Goal: Task Accomplishment & Management: Complete application form

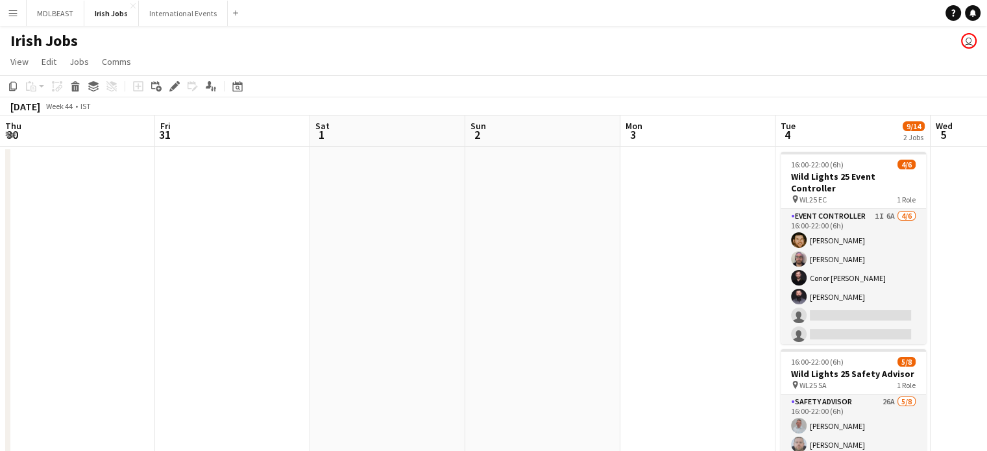
scroll to position [0, 361]
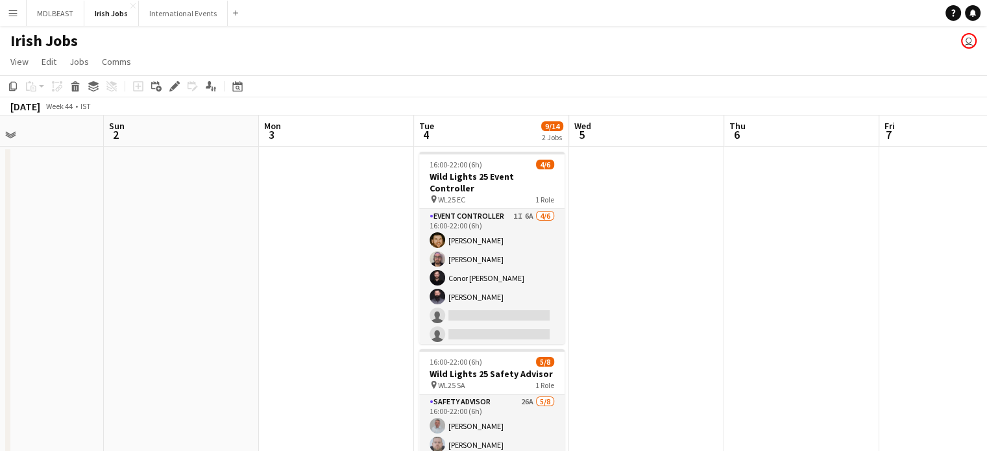
click at [558, 38] on div "Irish Jobs user" at bounding box center [493, 38] width 987 height 25
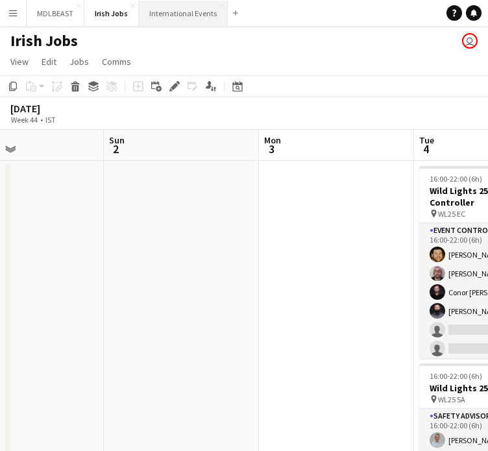
click at [182, 16] on button "International Events Close" at bounding box center [183, 13] width 89 height 25
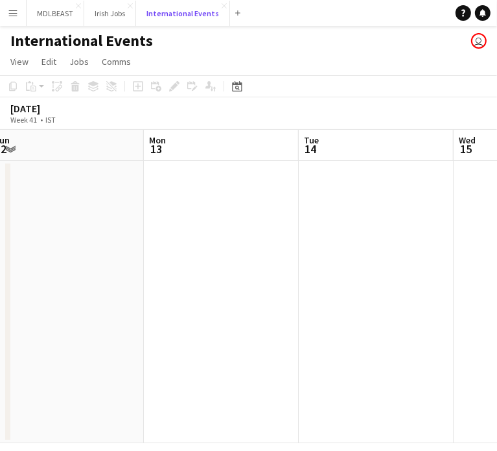
scroll to position [0, 320]
click at [173, 256] on app-date-cell at bounding box center [222, 302] width 155 height 282
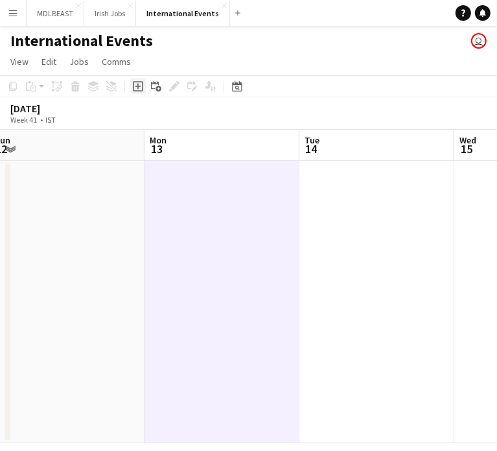
click at [140, 88] on icon "Add job" at bounding box center [138, 86] width 10 height 10
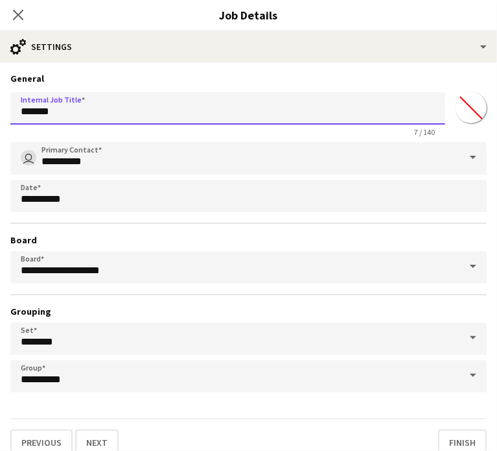
drag, startPoint x: 60, startPoint y: 117, endPoint x: 13, endPoint y: 117, distance: 46.7
click at [13, 117] on input "*******" at bounding box center [227, 108] width 435 height 32
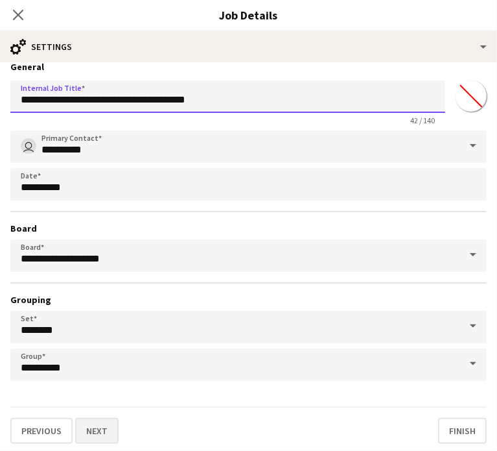
type input "**********"
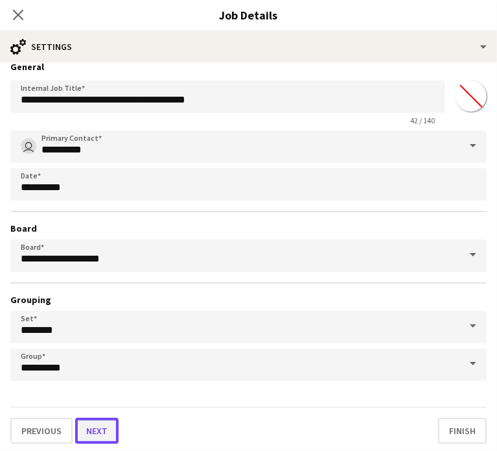
click at [95, 427] on button "Next" at bounding box center [96, 431] width 43 height 26
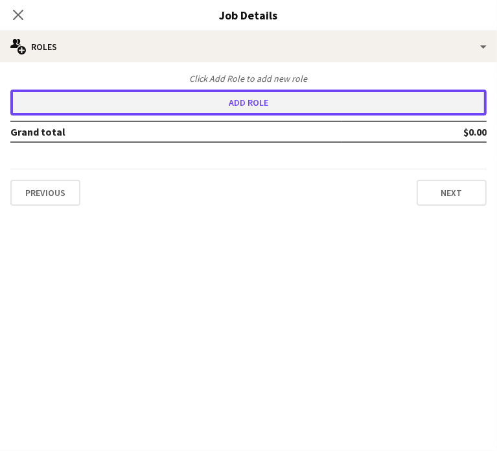
click at [224, 111] on button "Add role" at bounding box center [248, 103] width 477 height 26
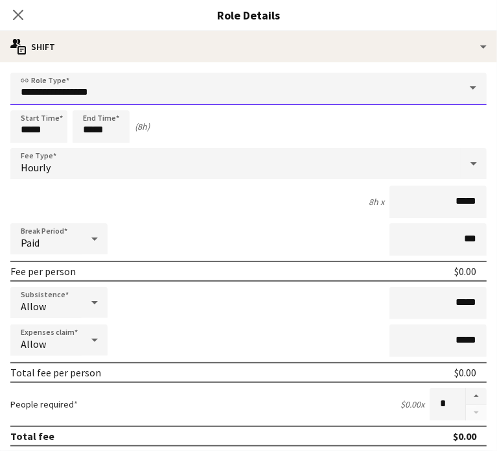
click at [115, 91] on input "**********" at bounding box center [248, 89] width 477 height 32
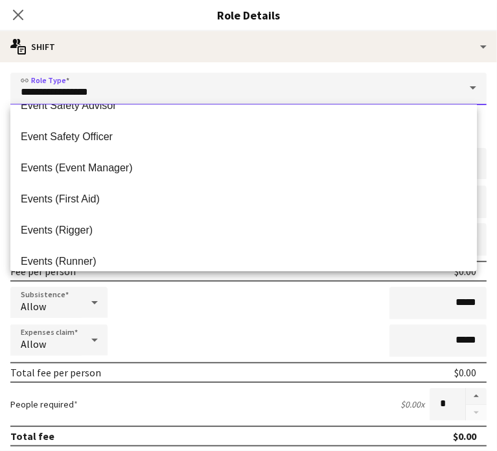
scroll to position [358, 0]
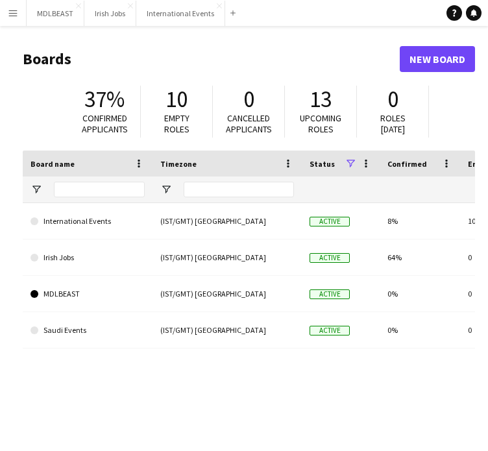
click at [12, 14] on app-icon "Menu" at bounding box center [13, 13] width 10 height 10
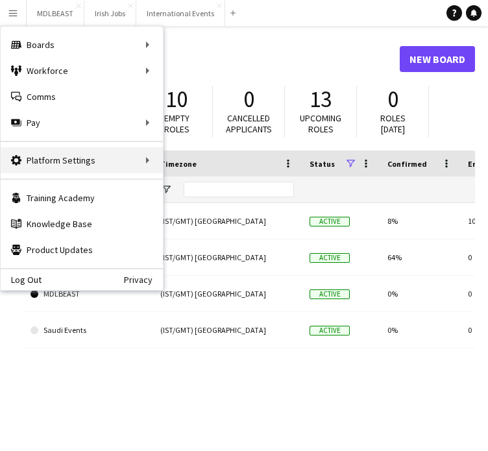
click at [132, 159] on div "Platform Settings Platform Settings" at bounding box center [82, 160] width 162 height 26
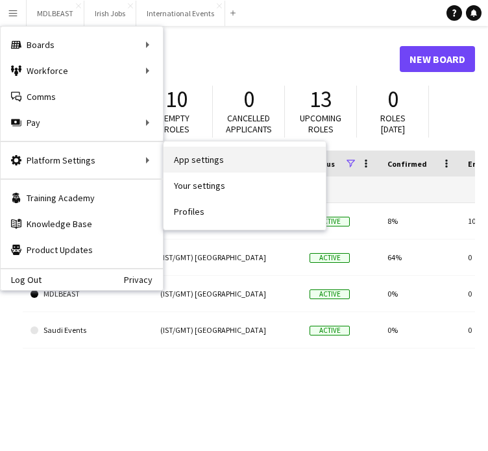
click at [202, 159] on link "App settings" at bounding box center [244, 160] width 162 height 26
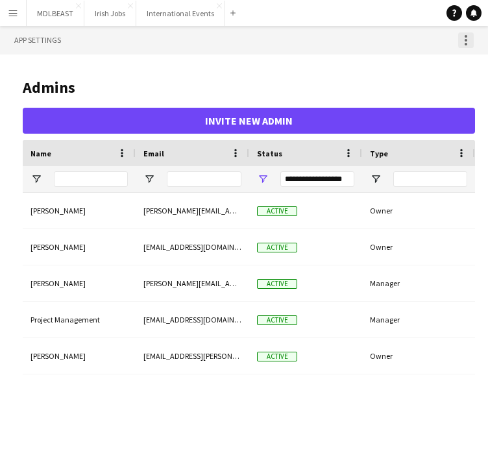
click at [465, 42] on div at bounding box center [466, 40] width 16 height 16
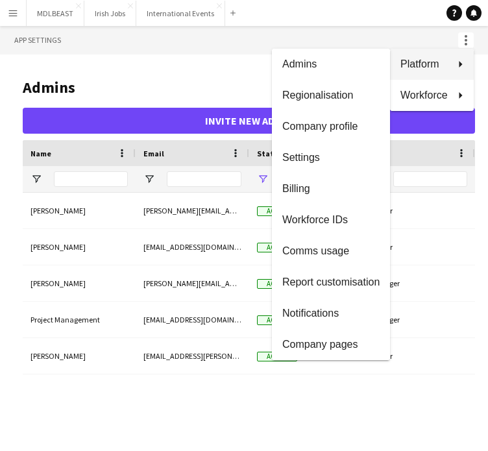
click at [180, 75] on div at bounding box center [244, 225] width 488 height 451
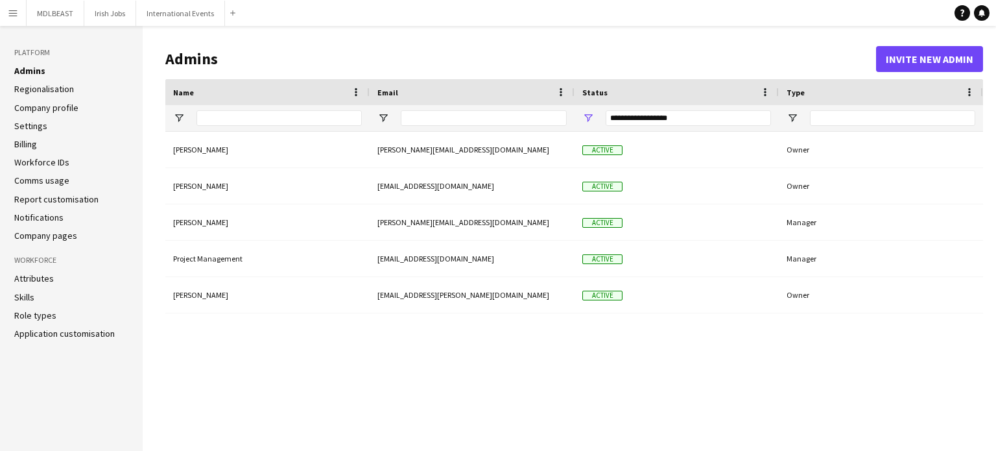
click at [34, 313] on link "Role types" at bounding box center [35, 315] width 42 height 12
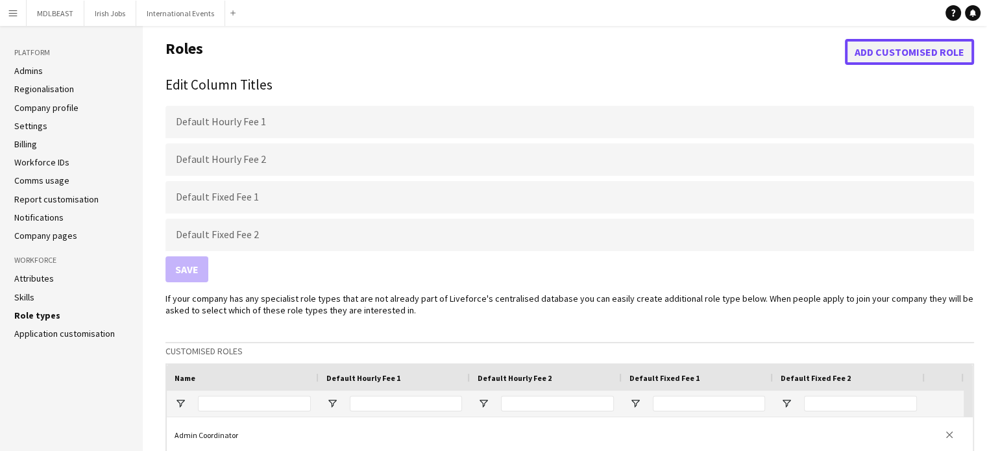
click at [497, 41] on button "Add customised role" at bounding box center [908, 52] width 129 height 26
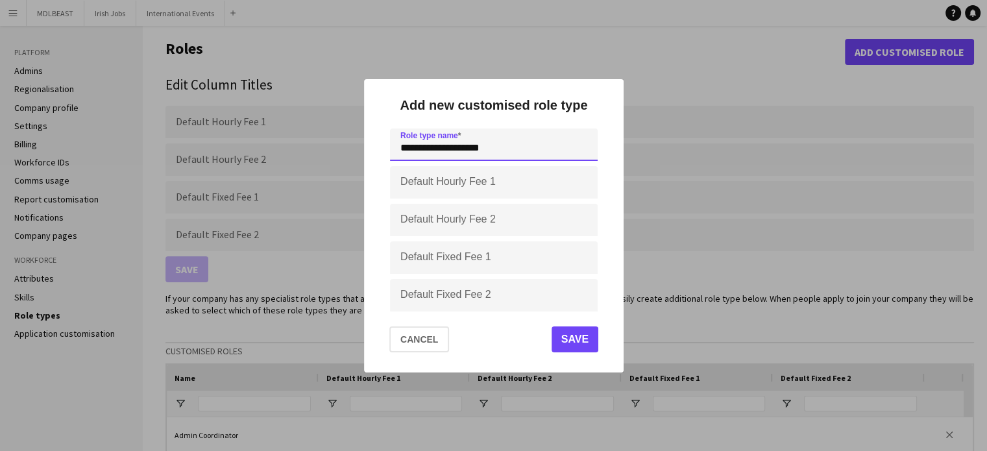
type input "**********"
click at [497, 338] on button "Save" at bounding box center [574, 339] width 47 height 26
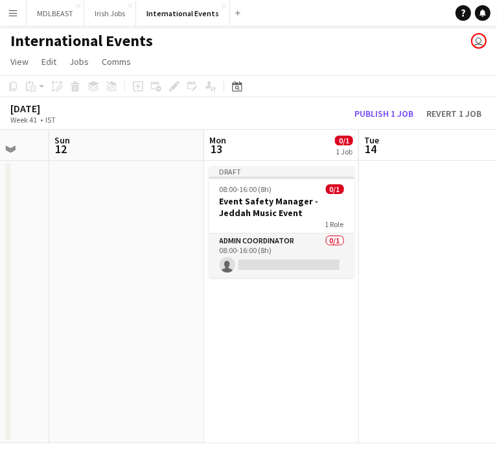
scroll to position [0, 573]
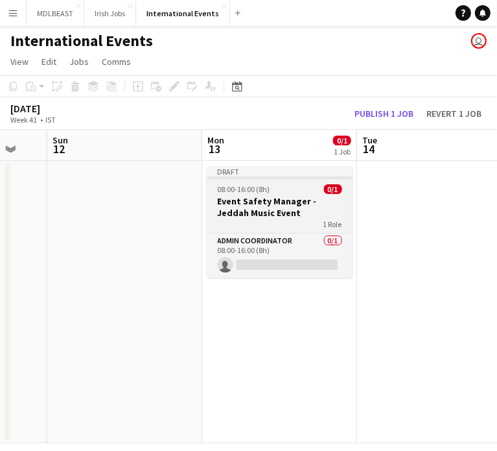
click at [287, 207] on h3 "Event Safety Manager - Jeddah Music Event" at bounding box center [280, 206] width 145 height 23
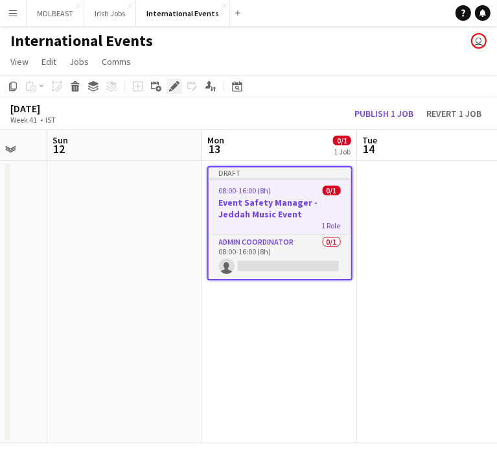
click at [170, 85] on icon "Edit" at bounding box center [174, 86] width 10 height 10
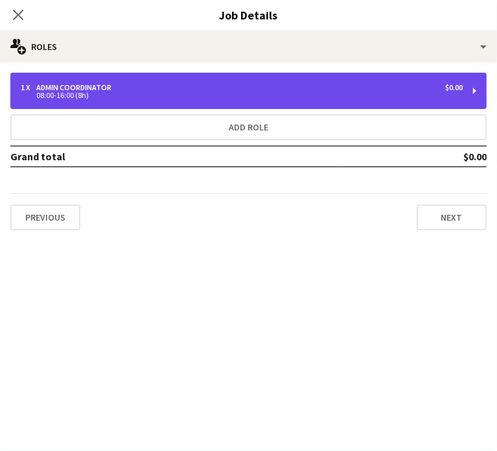
click at [182, 86] on div "1 x Admin Coordinator $0.00" at bounding box center [242, 87] width 442 height 9
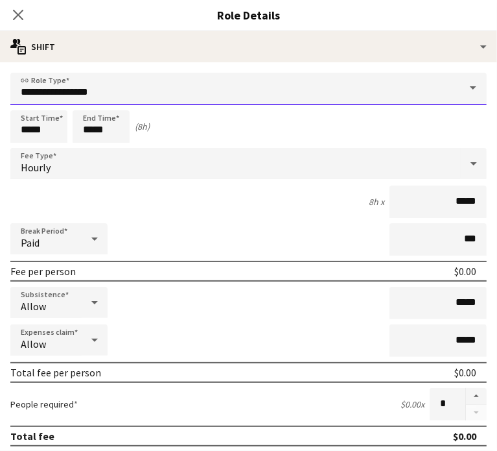
click at [150, 92] on input "**********" at bounding box center [248, 89] width 477 height 32
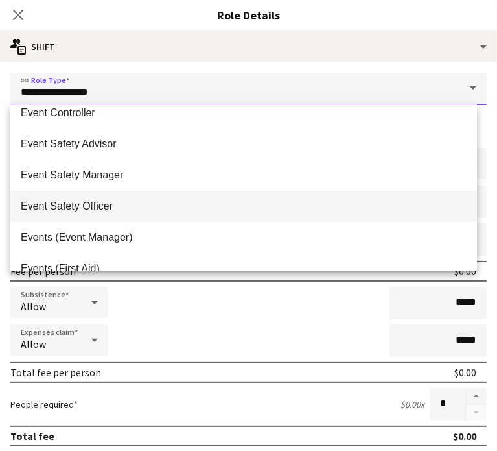
scroll to position [323, 0]
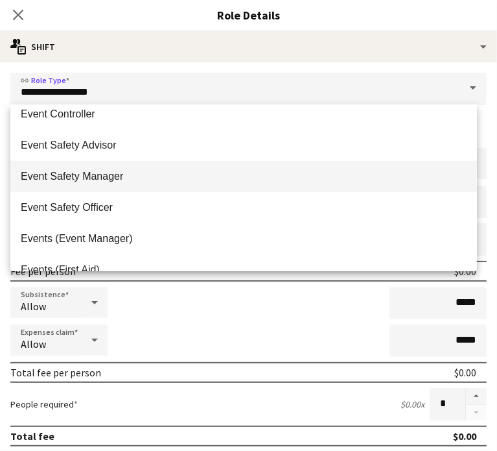
click at [106, 178] on span "Event Safety Manager" at bounding box center [244, 176] width 446 height 12
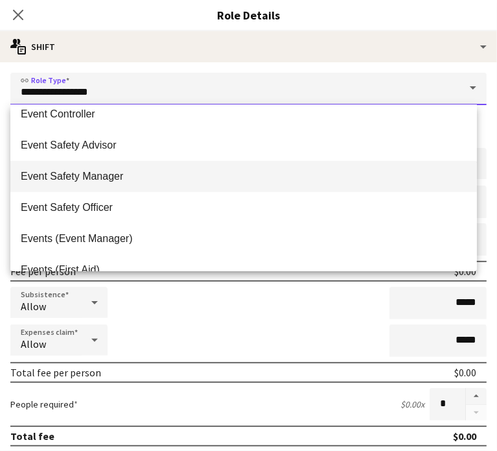
type input "**********"
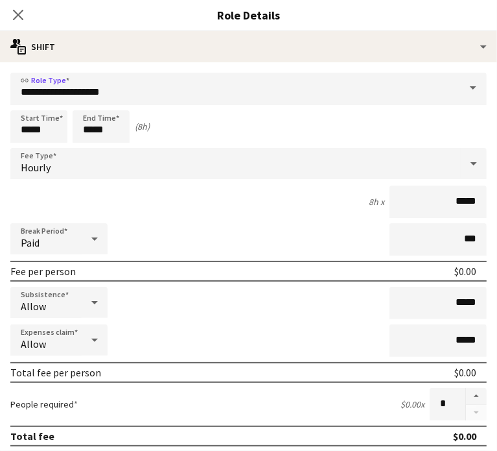
click at [125, 163] on div "Hourly" at bounding box center [235, 163] width 451 height 31
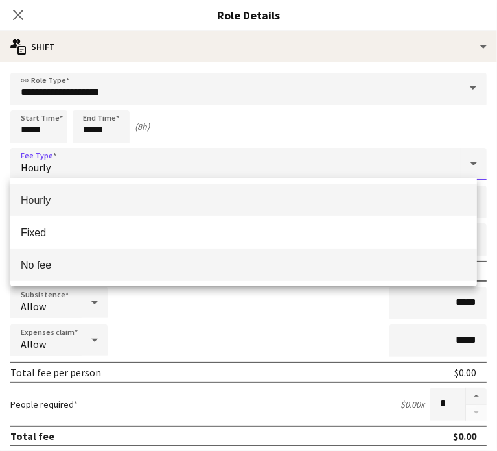
click at [47, 262] on span "No fee" at bounding box center [244, 265] width 446 height 12
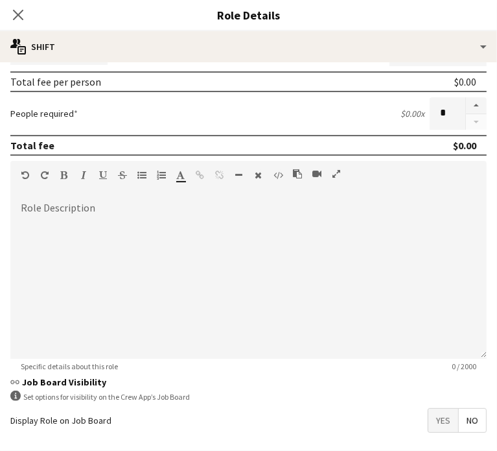
scroll to position [247, 0]
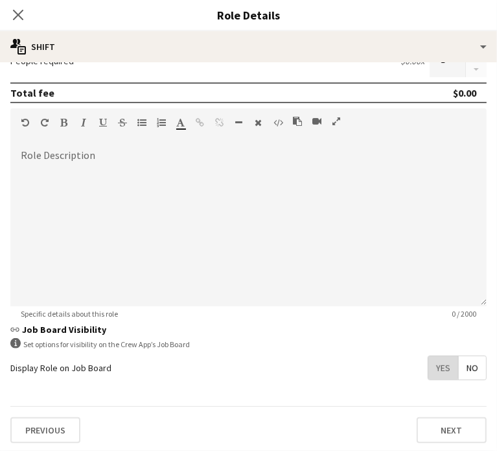
click at [429, 365] on span "Yes" at bounding box center [444, 367] width 30 height 23
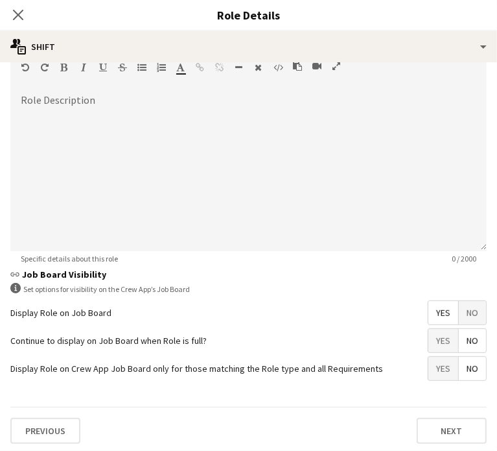
scroll to position [302, 0]
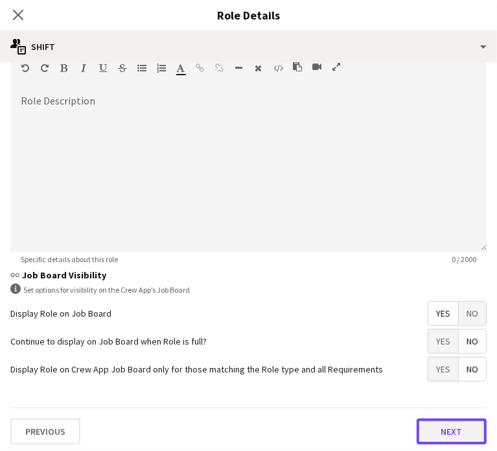
click at [454, 435] on button "Next" at bounding box center [452, 431] width 70 height 26
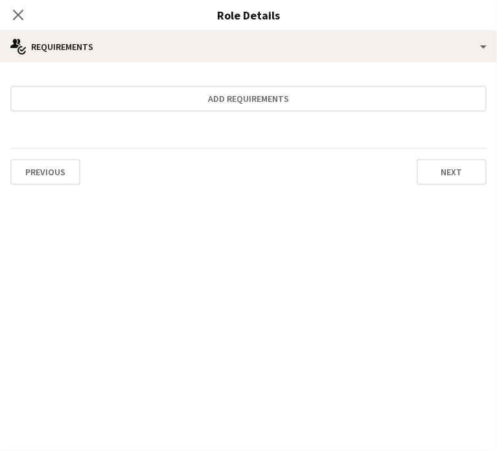
scroll to position [0, 0]
click at [236, 84] on form "Add requirements Previous Next" at bounding box center [248, 134] width 497 height 123
click at [222, 113] on form "Add requirements Previous Next" at bounding box center [248, 134] width 497 height 123
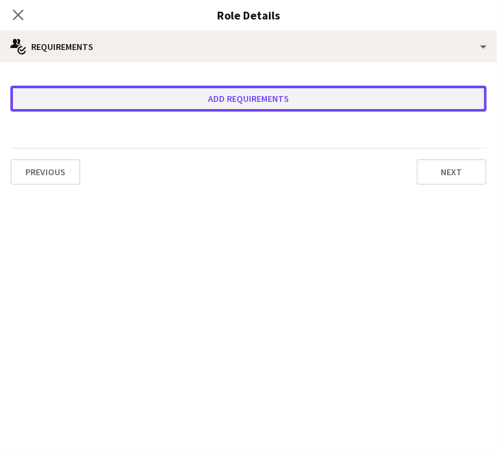
click at [213, 101] on button "Add requirements" at bounding box center [248, 99] width 477 height 26
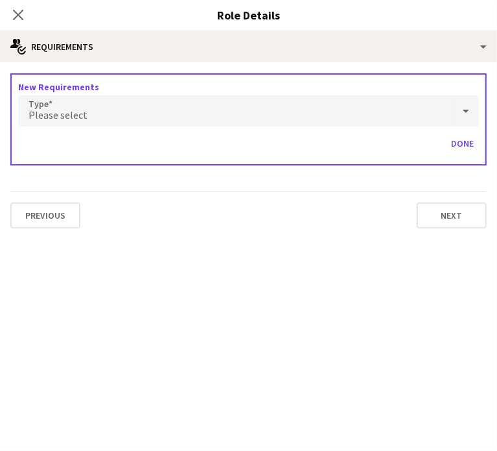
click at [90, 115] on div "Please select" at bounding box center [235, 110] width 435 height 31
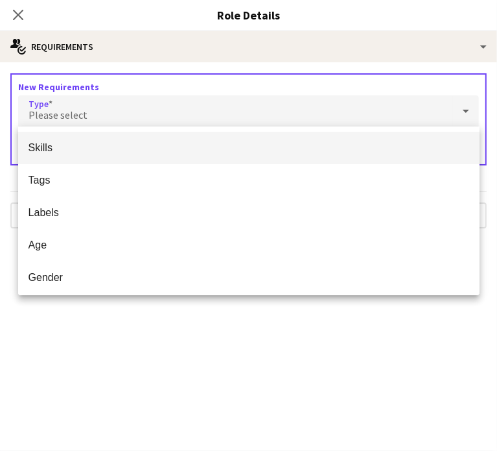
click at [62, 152] on span "Skills" at bounding box center [249, 147] width 441 height 12
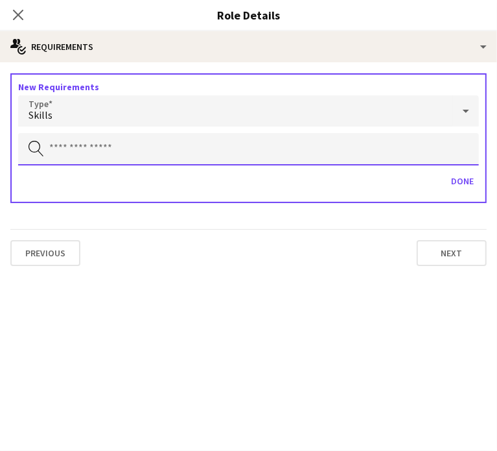
click at [84, 152] on input "text" at bounding box center [248, 149] width 461 height 32
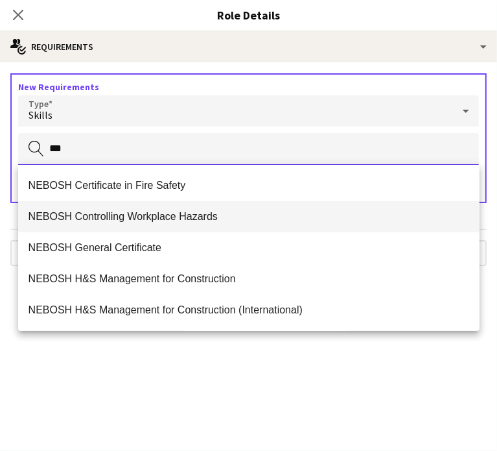
scroll to position [125, 0]
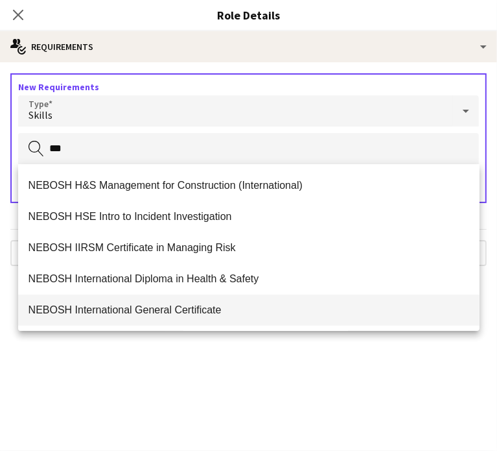
type input "***"
click at [106, 306] on span "NEBOSH International General Certificate" at bounding box center [249, 310] width 441 height 12
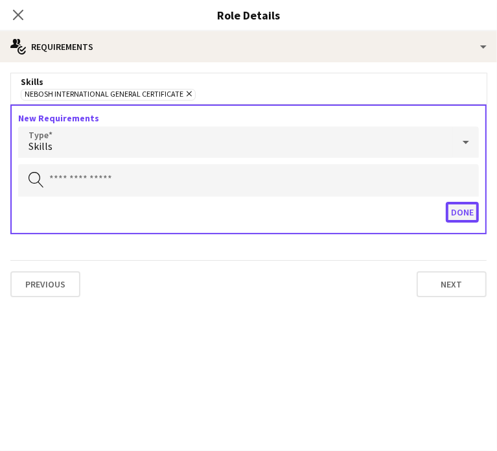
click at [461, 208] on button "Done" at bounding box center [462, 212] width 33 height 21
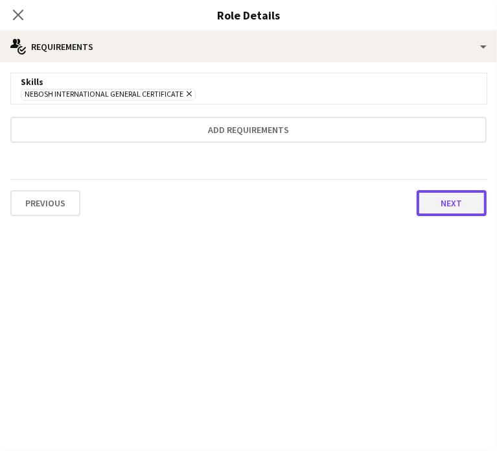
click at [453, 193] on button "Next" at bounding box center [452, 203] width 70 height 26
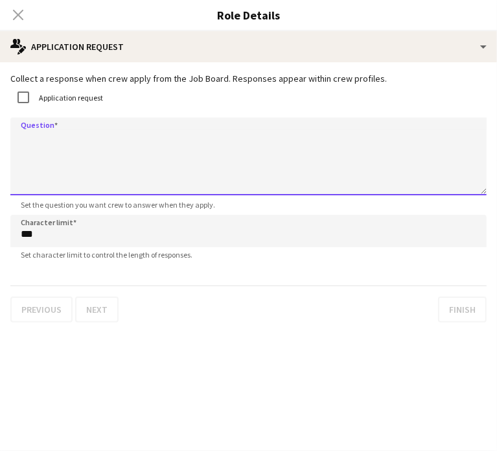
click at [88, 145] on textarea "Question" at bounding box center [248, 156] width 477 height 78
paste textarea "**********"
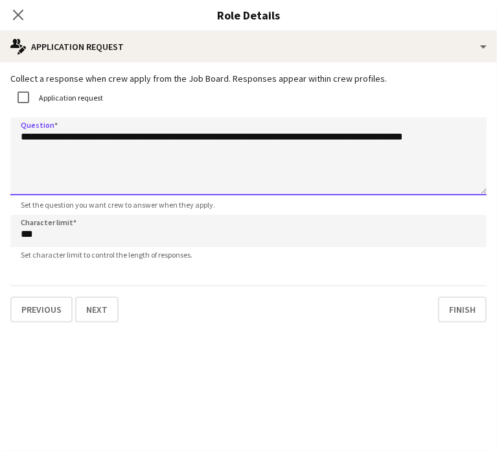
type textarea "**********"
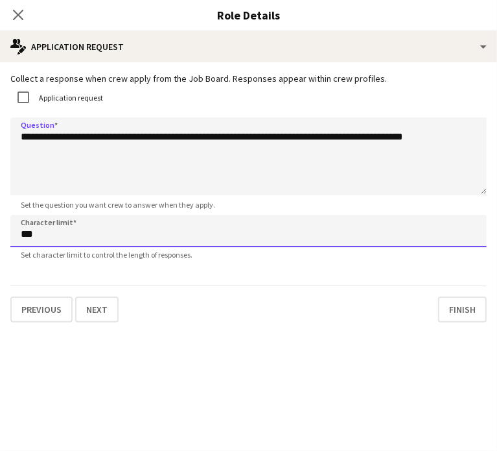
click at [70, 238] on input "***" at bounding box center [248, 231] width 477 height 32
type input "****"
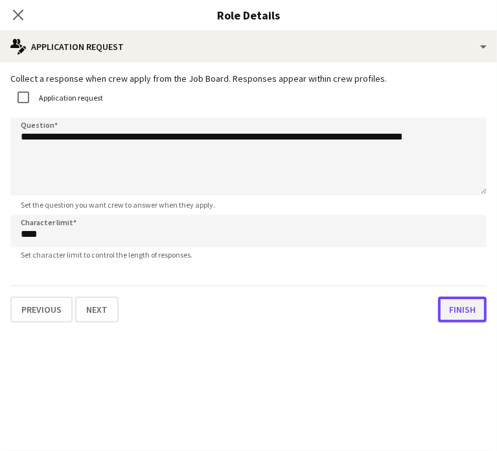
click at [458, 309] on button "Finish" at bounding box center [462, 309] width 49 height 26
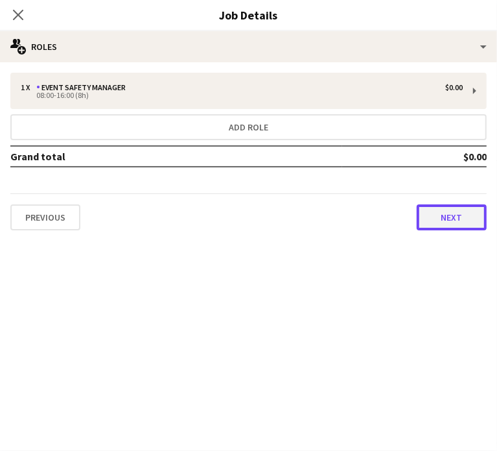
click at [434, 221] on button "Next" at bounding box center [452, 217] width 70 height 26
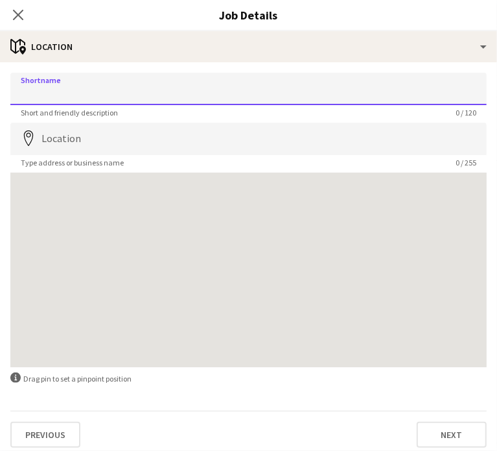
click at [53, 89] on input "Shortname" at bounding box center [248, 89] width 477 height 32
type input "**********"
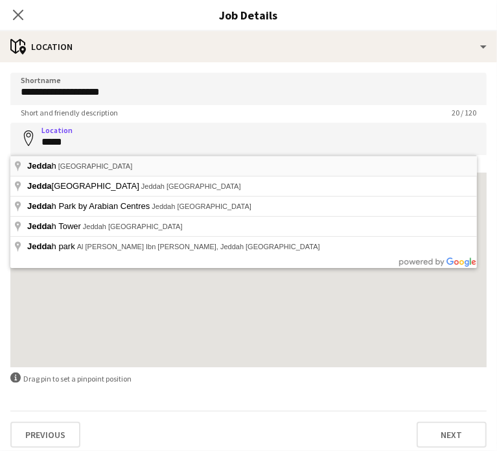
type input "**********"
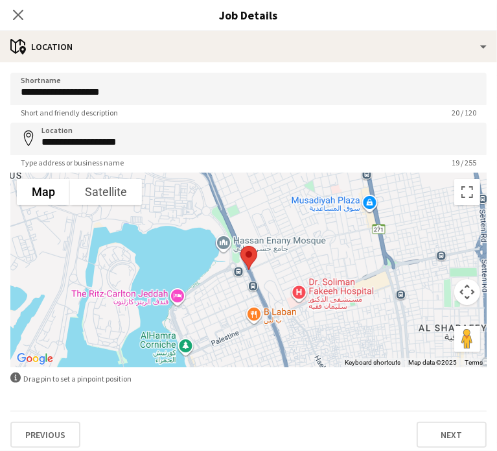
scroll to position [6, 0]
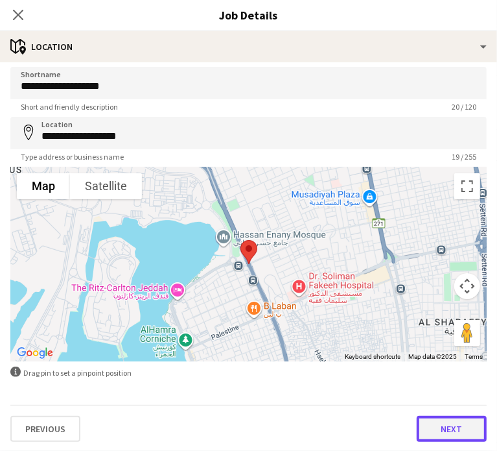
click at [441, 437] on button "Next" at bounding box center [452, 429] width 70 height 26
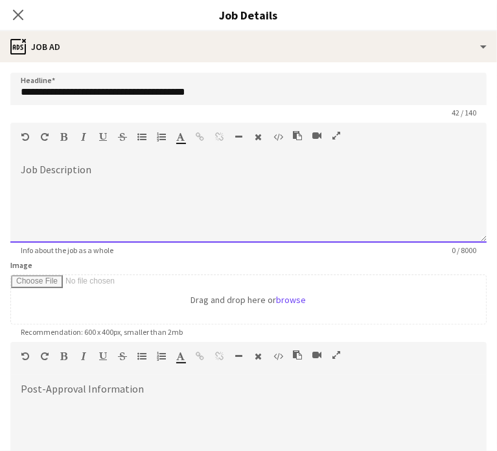
click at [21, 168] on span at bounding box center [20, 165] width 21 height 18
click at [37, 165] on div at bounding box center [248, 204] width 477 height 78
paste div
click at [75, 213] on div "**********" at bounding box center [248, 204] width 477 height 78
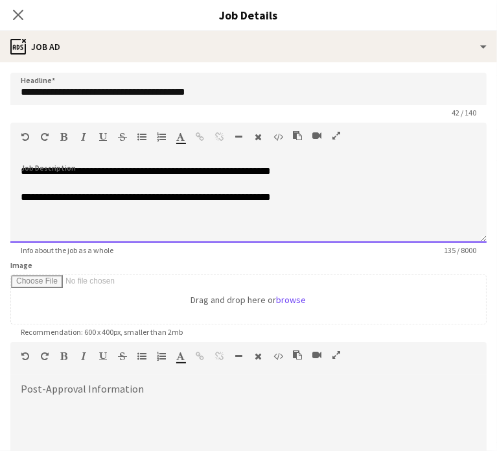
click at [60, 225] on div at bounding box center [249, 223] width 456 height 13
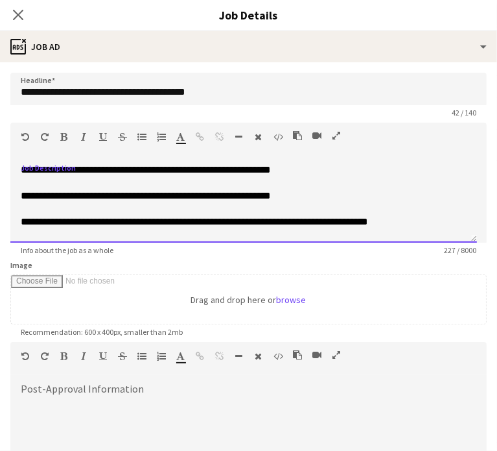
scroll to position [14, 0]
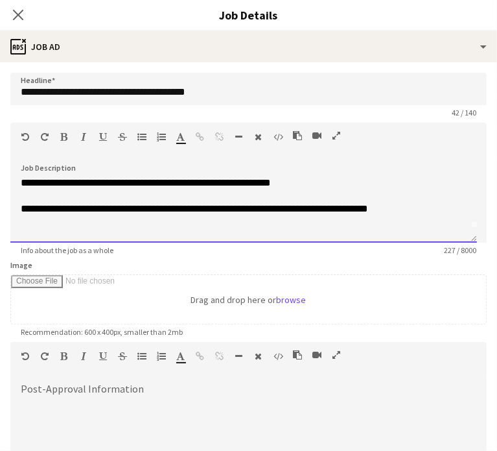
click at [34, 236] on div at bounding box center [244, 234] width 446 height 13
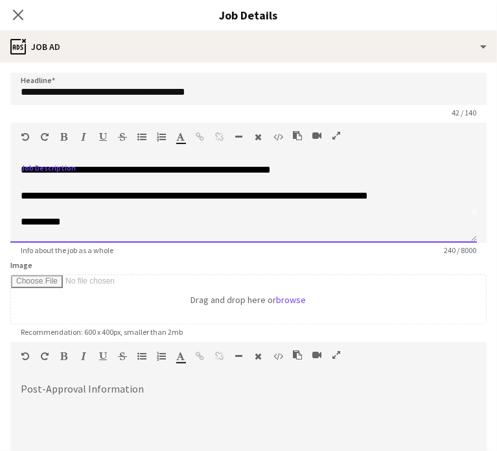
scroll to position [40, 0]
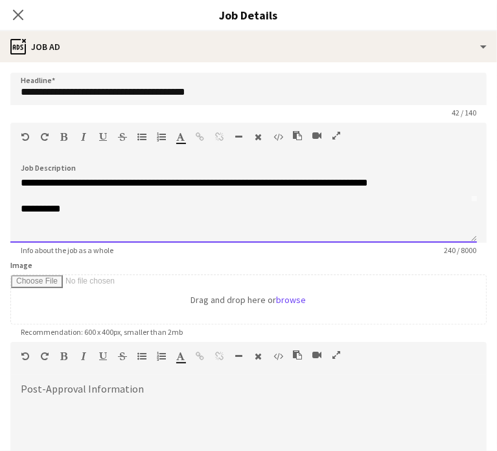
click at [30, 238] on div at bounding box center [244, 234] width 446 height 13
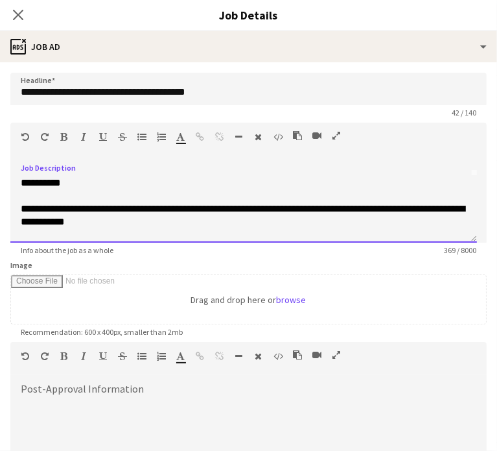
scroll to position [79, 0]
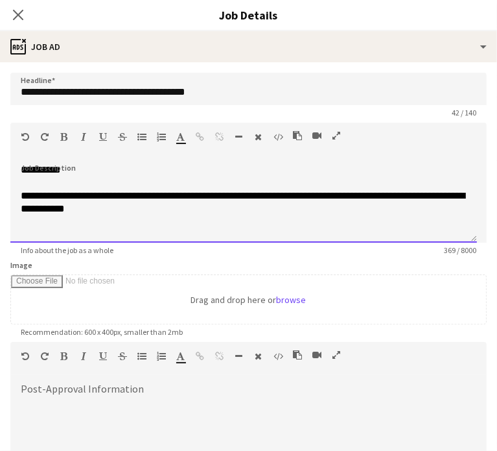
click at [36, 233] on div at bounding box center [244, 234] width 446 height 13
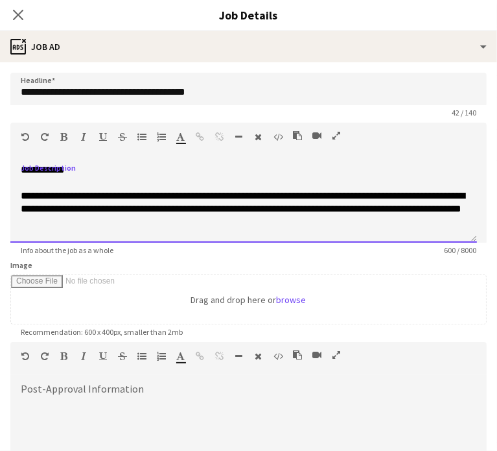
scroll to position [131, 0]
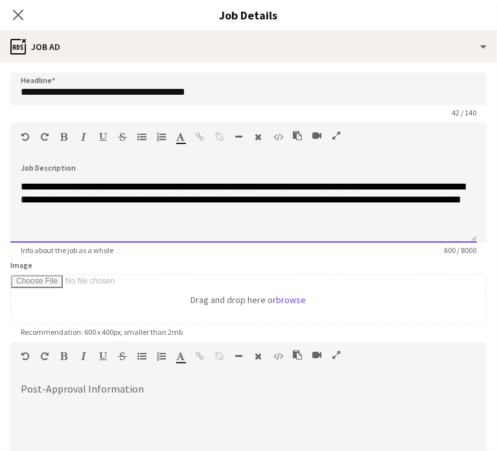
click at [52, 232] on div at bounding box center [244, 225] width 446 height 13
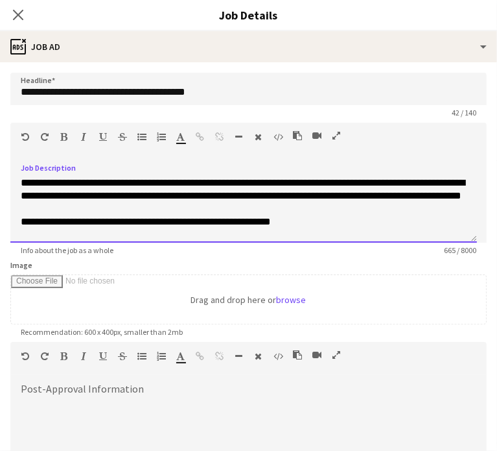
scroll to position [157, 0]
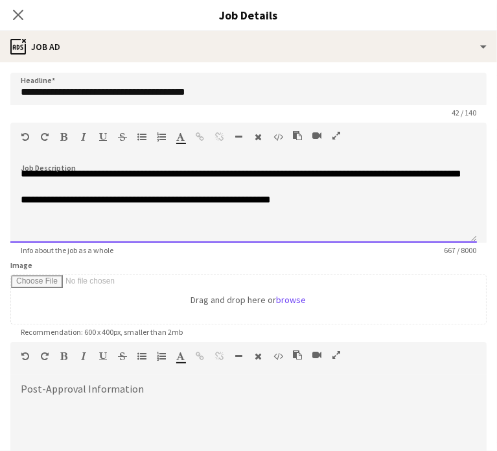
click at [42, 232] on div at bounding box center [244, 225] width 446 height 13
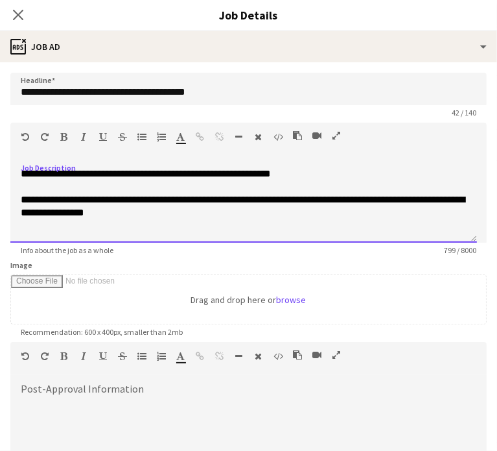
scroll to position [196, 0]
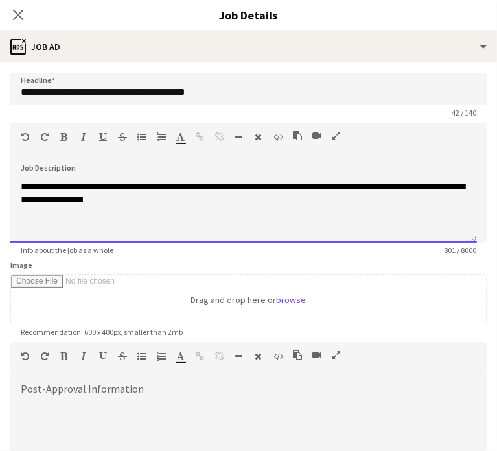
click at [43, 232] on div at bounding box center [244, 225] width 446 height 13
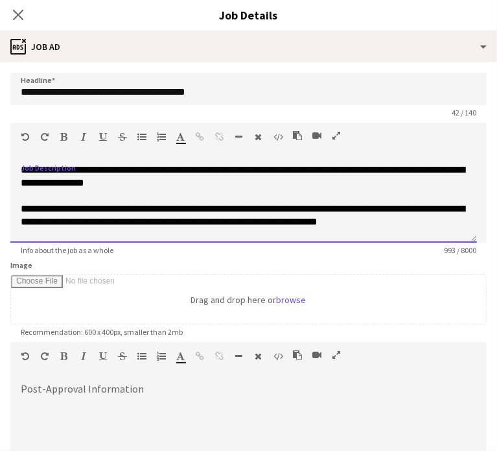
scroll to position [235, 0]
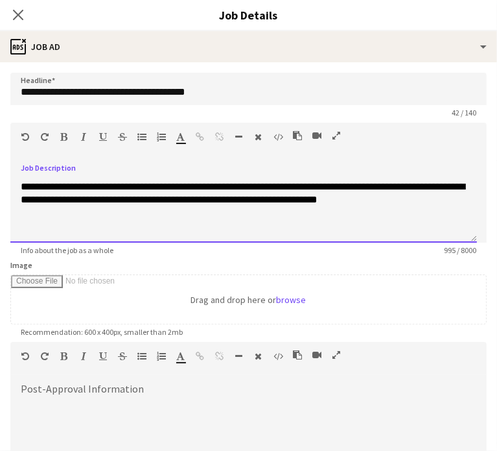
click at [39, 232] on div at bounding box center [244, 225] width 446 height 13
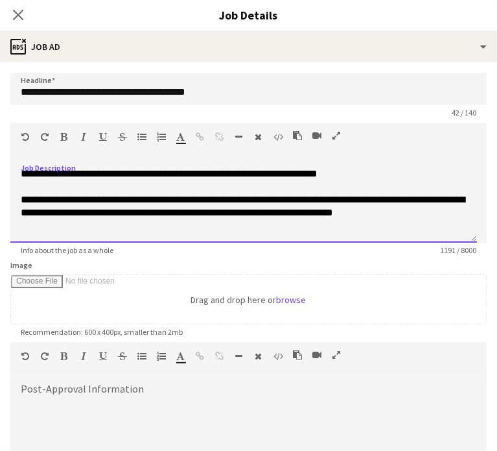
scroll to position [274, 0]
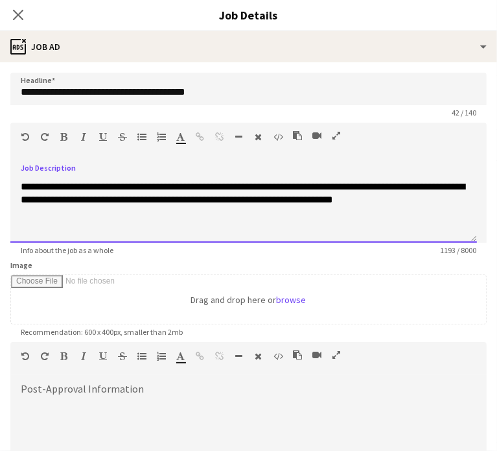
click at [44, 232] on div at bounding box center [244, 225] width 446 height 13
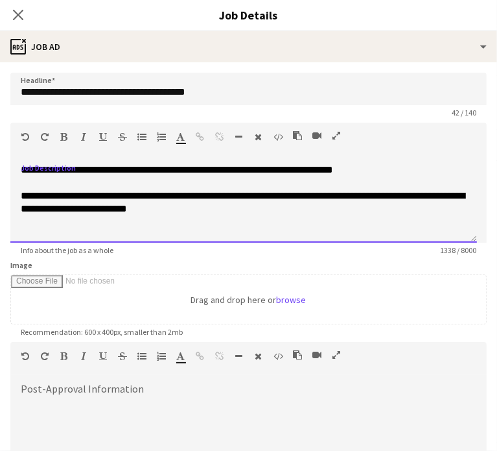
scroll to position [313, 0]
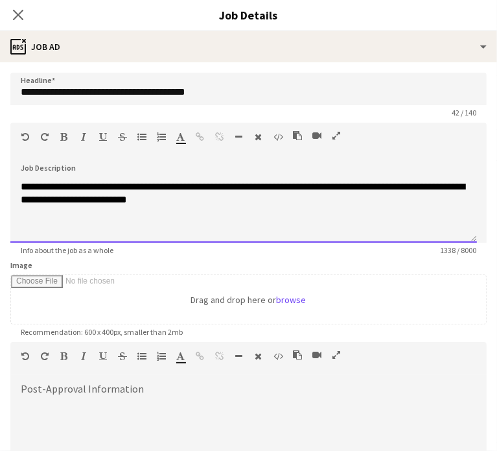
click at [62, 232] on div at bounding box center [244, 225] width 446 height 13
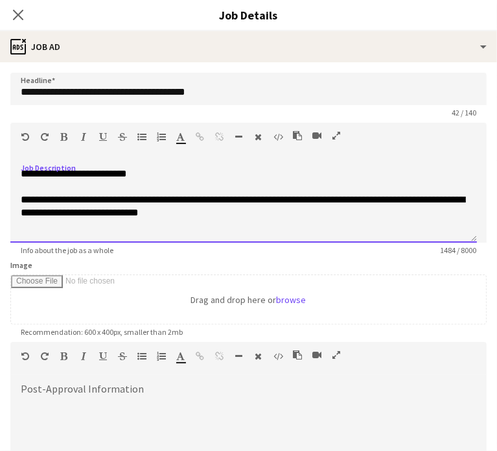
scroll to position [352, 0]
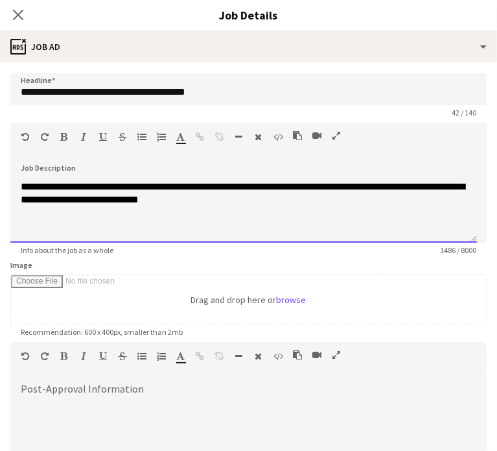
click at [36, 232] on div at bounding box center [244, 225] width 446 height 13
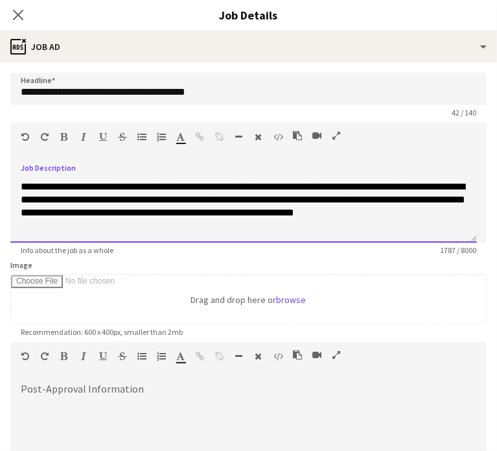
scroll to position [416, 0]
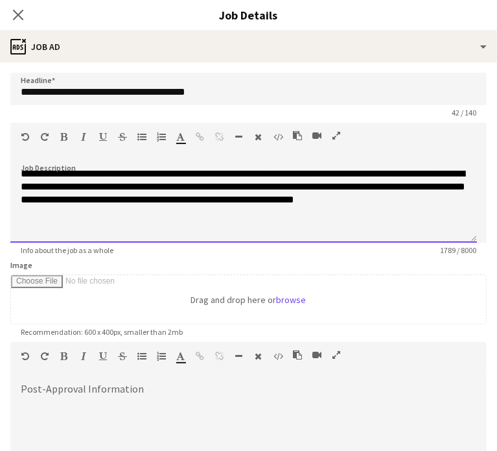
click at [23, 230] on div at bounding box center [244, 225] width 446 height 13
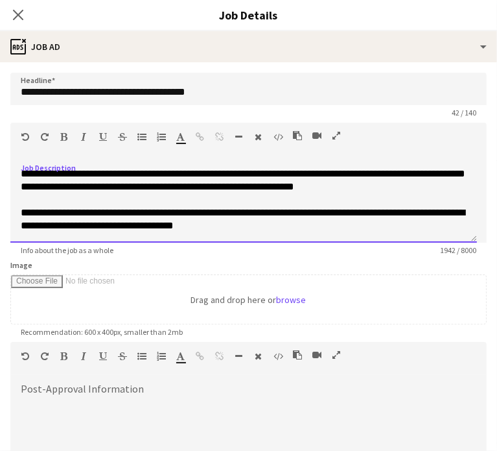
scroll to position [455, 0]
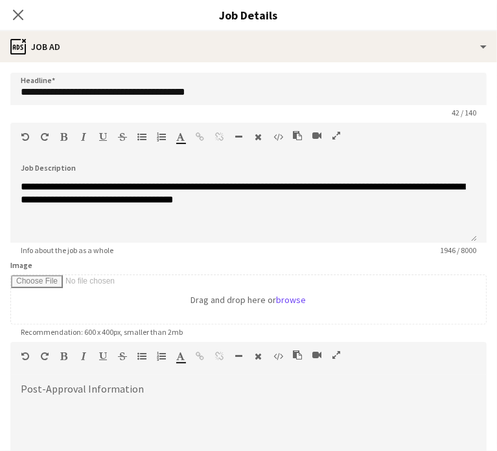
click at [40, 246] on span "Info about the job as a whole" at bounding box center [67, 250] width 114 height 10
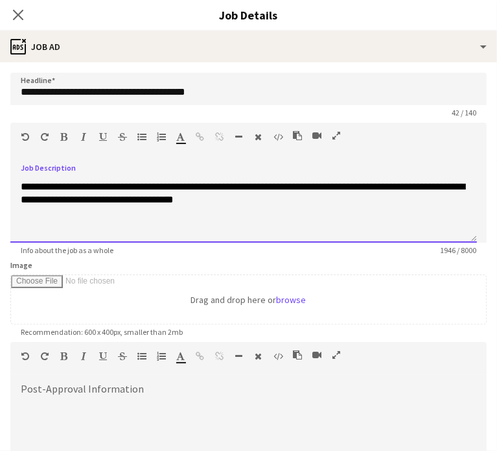
click at [35, 232] on div at bounding box center [244, 225] width 446 height 13
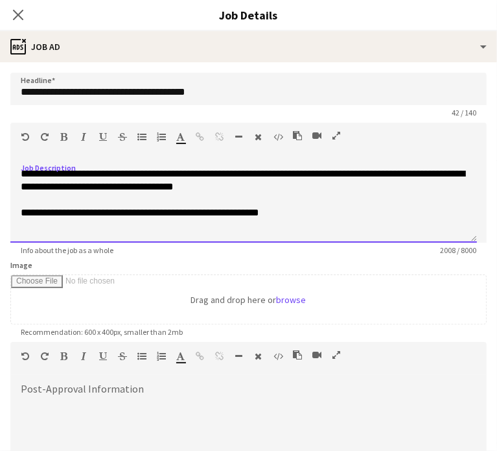
scroll to position [481, 0]
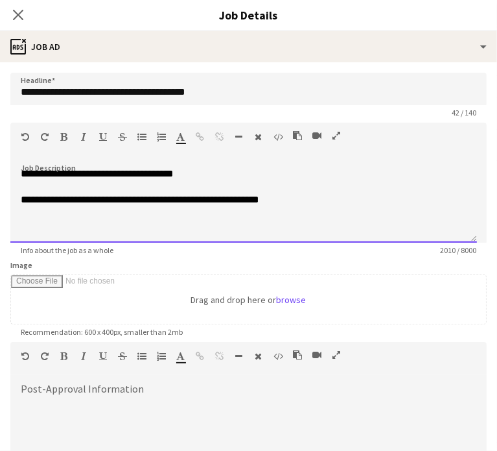
click at [29, 232] on div at bounding box center [244, 225] width 446 height 13
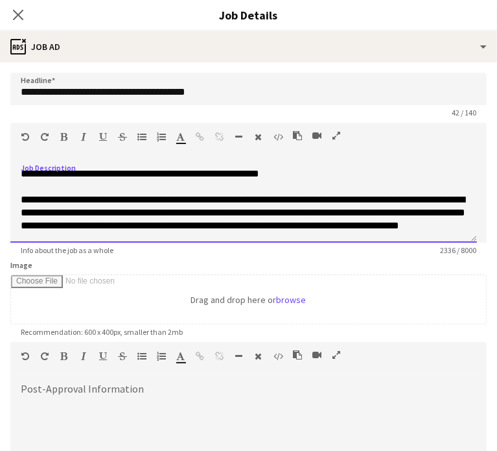
scroll to position [546, 0]
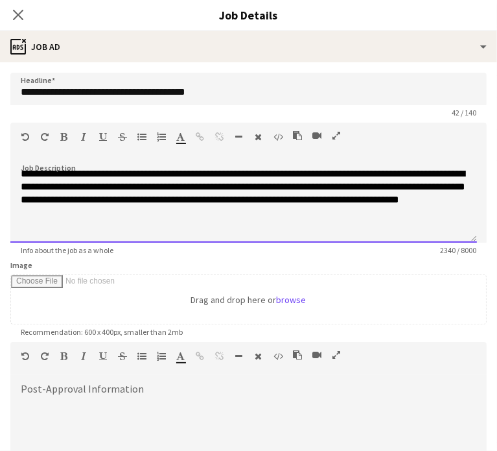
click at [78, 232] on div at bounding box center [244, 225] width 446 height 13
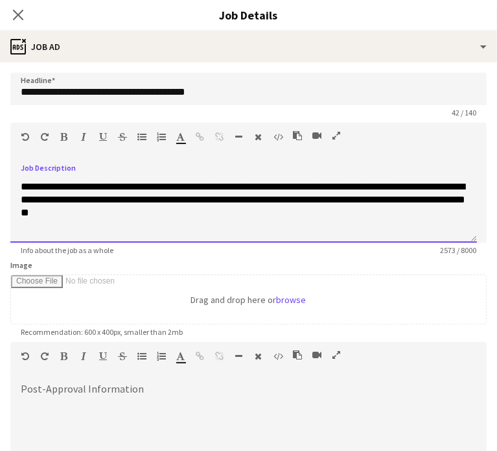
scroll to position [598, 0]
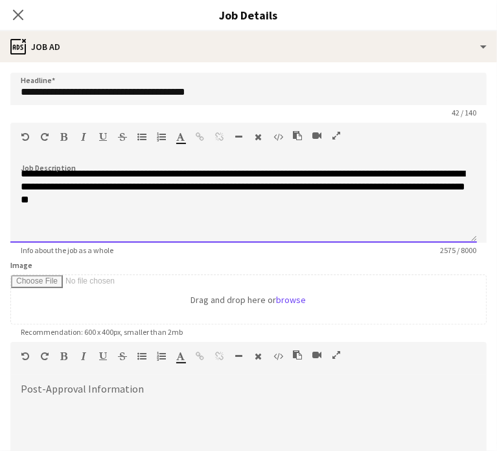
click at [69, 232] on div at bounding box center [244, 225] width 446 height 13
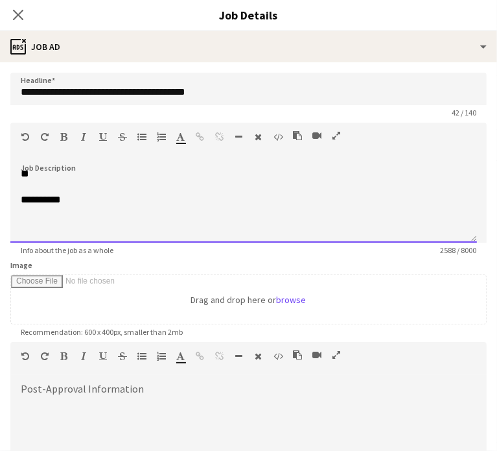
click at [48, 232] on div at bounding box center [244, 225] width 446 height 13
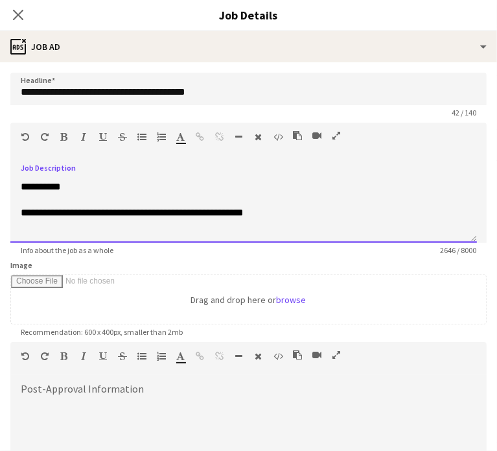
scroll to position [650, 0]
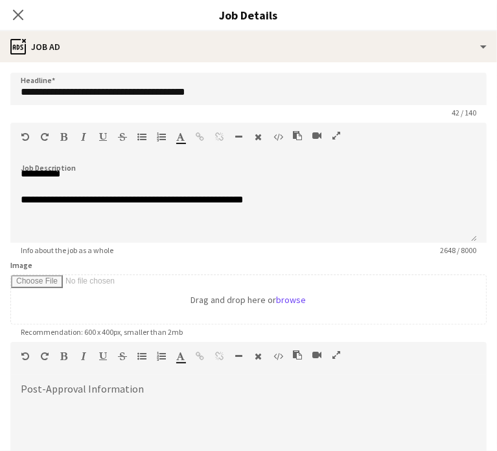
click at [82, 247] on span "Info about the job as a whole" at bounding box center [67, 250] width 114 height 10
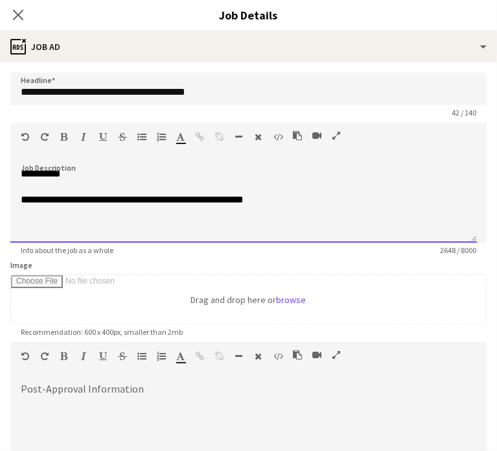
click at [65, 228] on div at bounding box center [244, 225] width 446 height 13
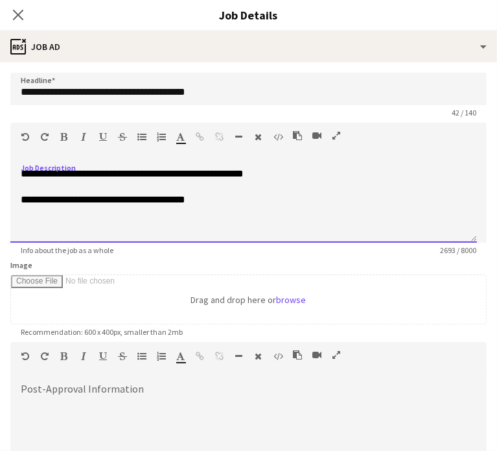
scroll to position [676, 0]
click at [54, 232] on div at bounding box center [244, 225] width 446 height 13
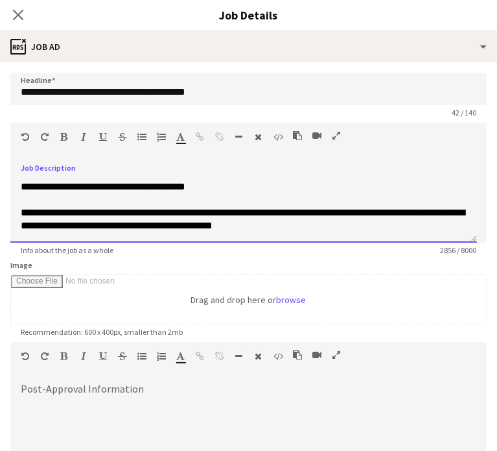
scroll to position [715, 0]
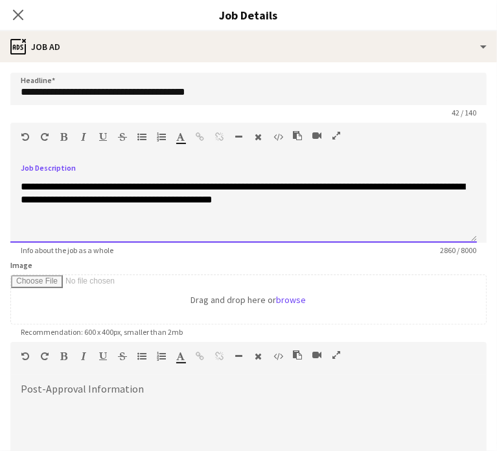
click at [47, 228] on div at bounding box center [244, 225] width 446 height 13
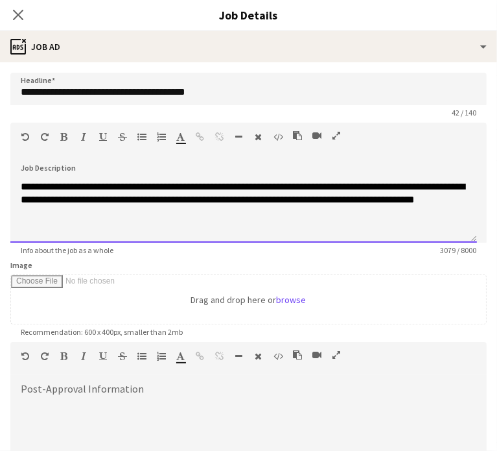
click at [47, 232] on div at bounding box center [244, 225] width 446 height 13
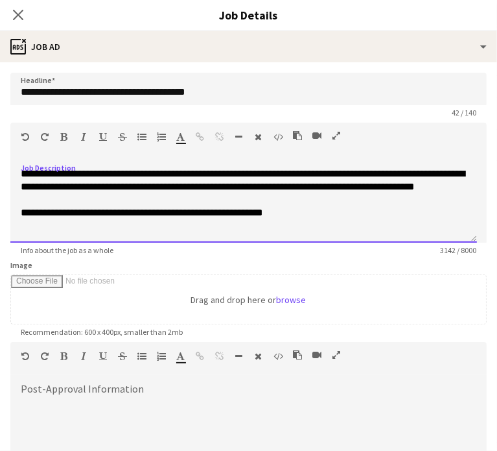
scroll to position [780, 0]
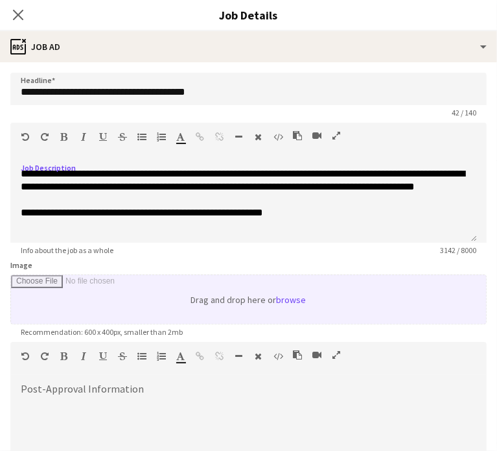
click at [287, 299] on input "Image" at bounding box center [248, 299] width 475 height 49
type input "**********"
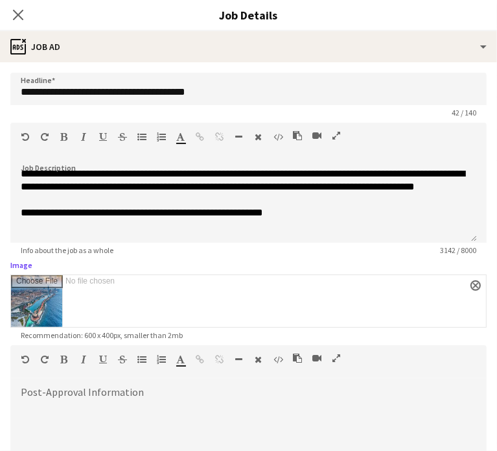
scroll to position [789, 0]
click at [68, 278] on input "Image" at bounding box center [248, 301] width 475 height 52
click at [67, 389] on div at bounding box center [248, 426] width 477 height 78
paste div
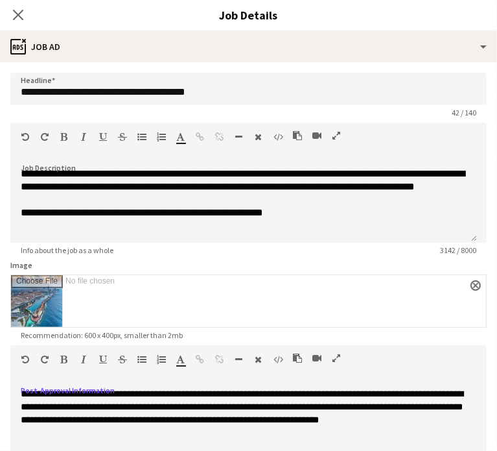
click at [94, 392] on span "**********" at bounding box center [242, 406] width 443 height 35
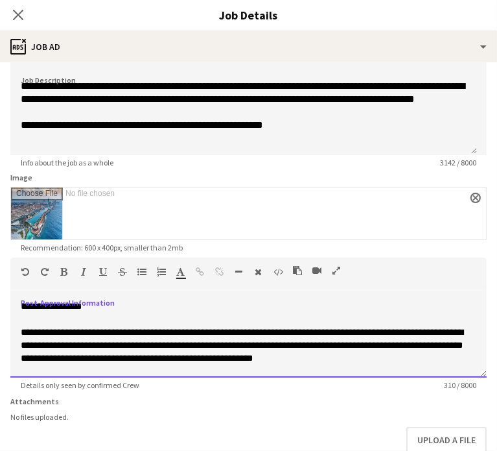
scroll to position [93, 0]
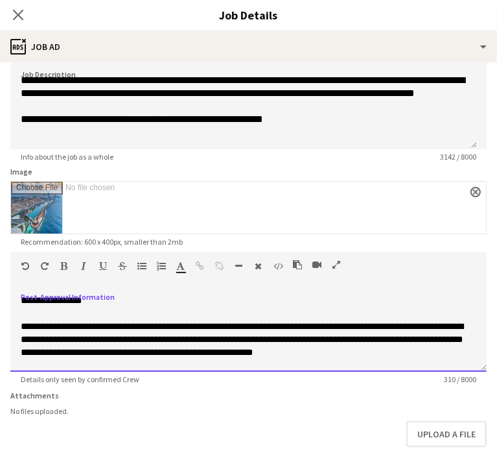
click at [296, 330] on span "**********" at bounding box center [242, 339] width 443 height 35
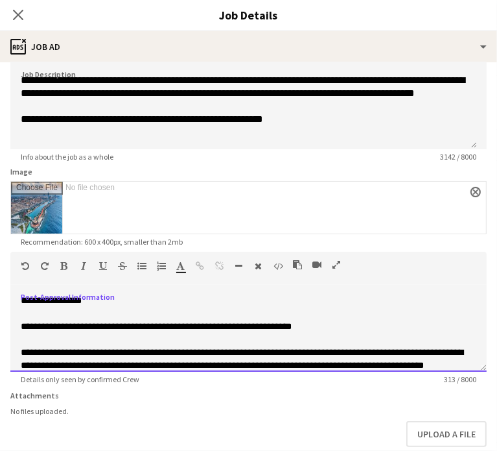
scroll to position [26, 0]
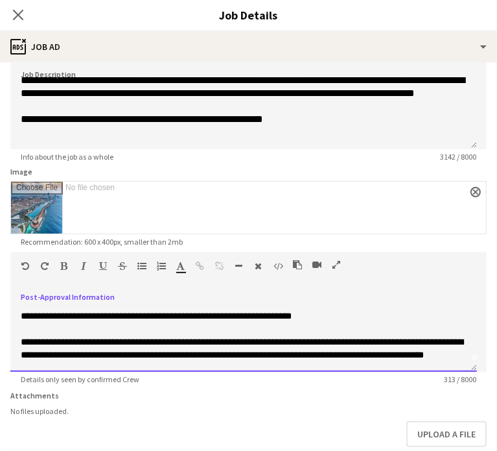
click at [125, 339] on span "**********" at bounding box center [242, 348] width 443 height 22
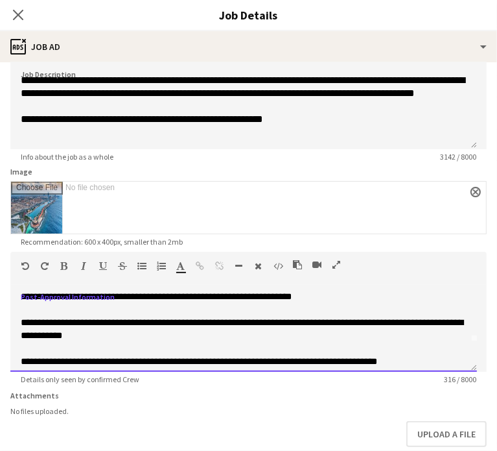
scroll to position [40, 0]
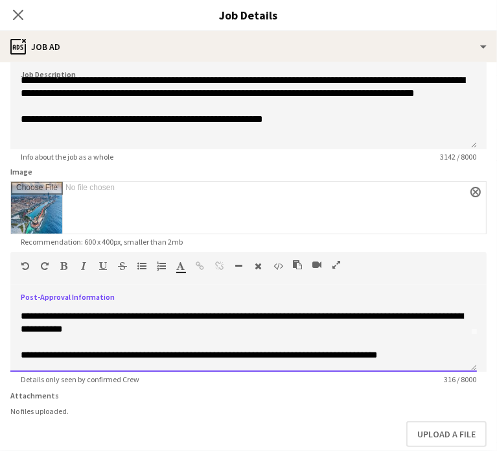
click at [370, 355] on span "**********" at bounding box center [199, 354] width 357 height 9
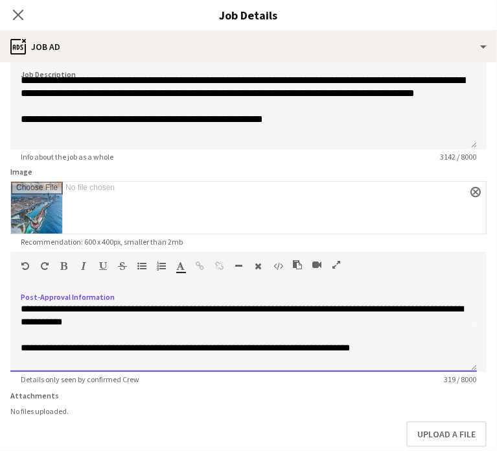
scroll to position [57, 0]
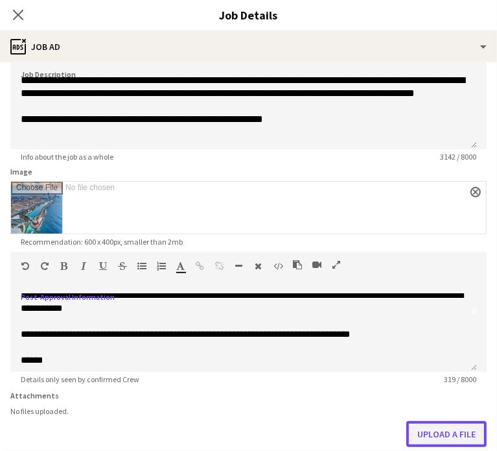
click at [424, 430] on button "Upload a file" at bounding box center [447, 434] width 80 height 26
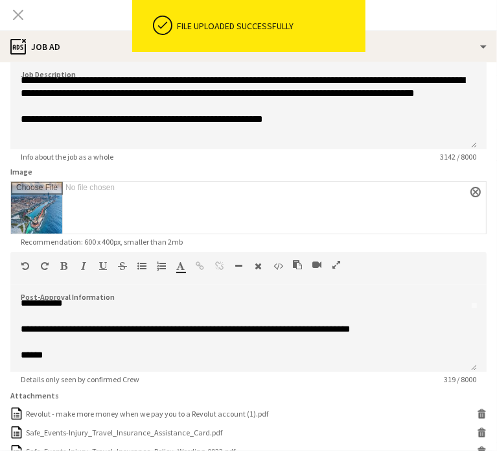
scroll to position [228, 0]
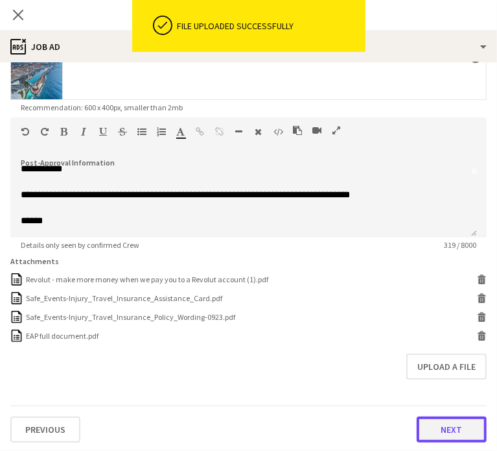
click at [445, 431] on button "Next" at bounding box center [452, 429] width 70 height 26
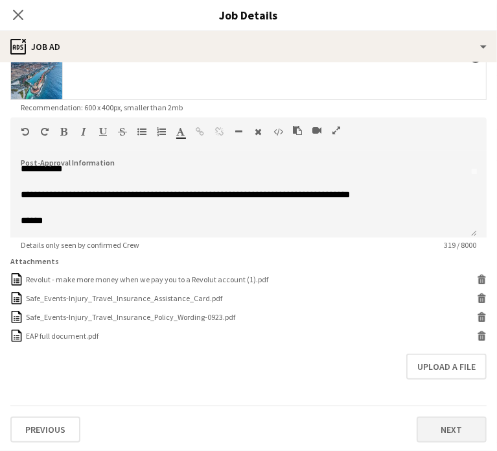
scroll to position [0, 0]
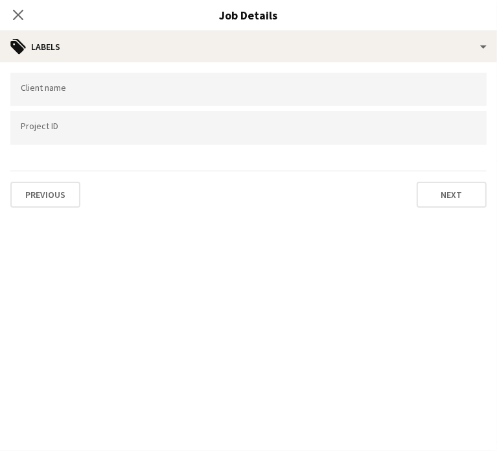
click at [53, 137] on div at bounding box center [248, 127] width 477 height 33
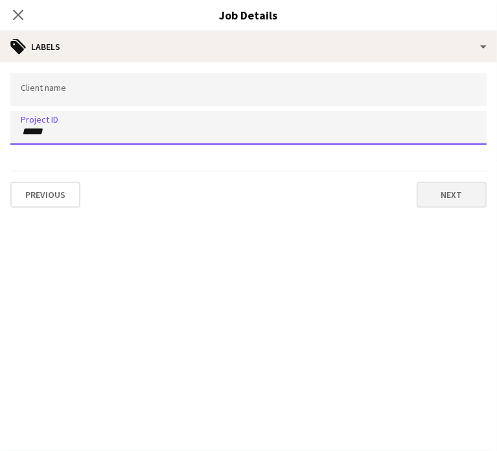
type input "*****"
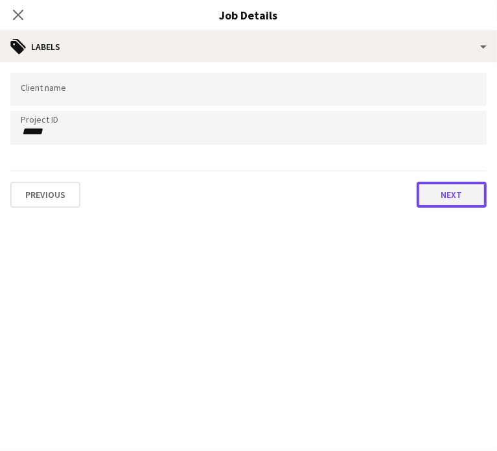
click at [442, 193] on button "Next" at bounding box center [452, 195] width 70 height 26
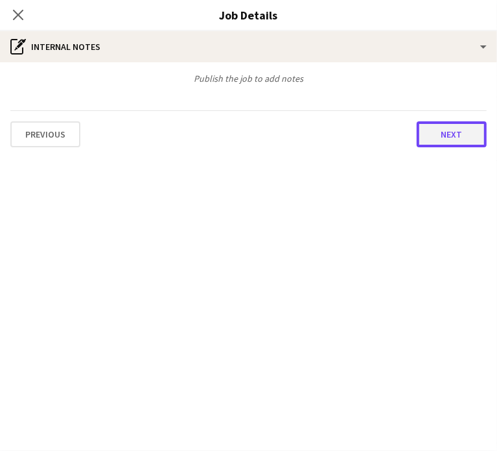
click at [451, 126] on button "Next" at bounding box center [452, 134] width 70 height 26
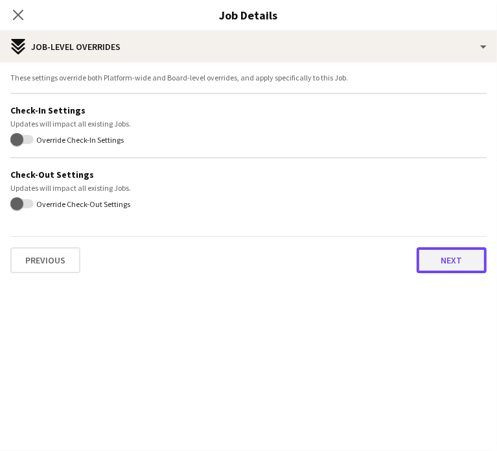
click at [457, 263] on button "Next" at bounding box center [452, 260] width 70 height 26
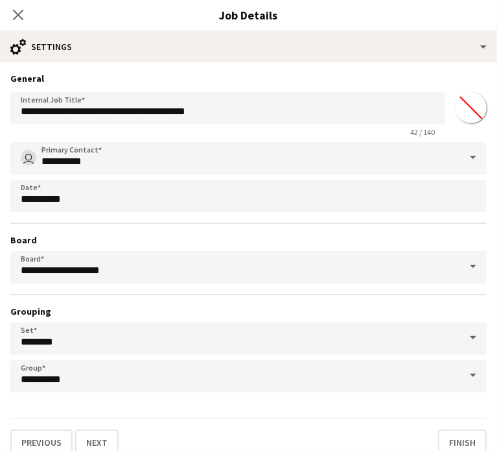
scroll to position [12, 0]
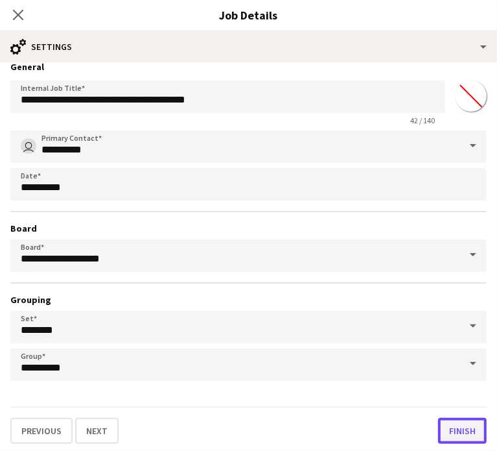
click at [450, 427] on button "Finish" at bounding box center [462, 431] width 49 height 26
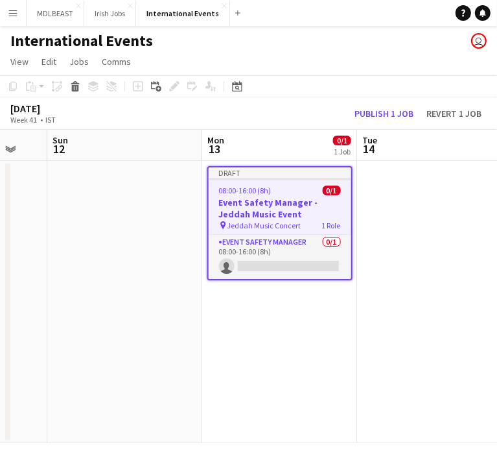
click at [386, 234] on app-date-cell at bounding box center [434, 302] width 155 height 282
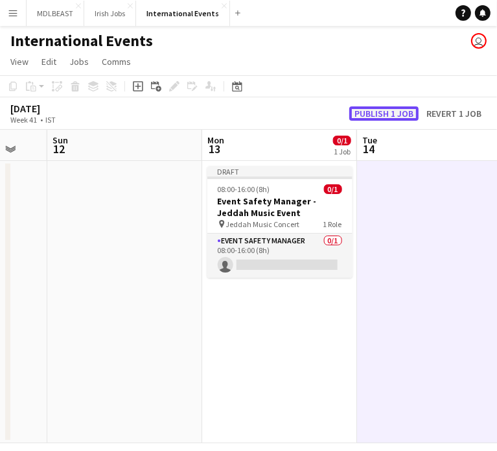
click at [381, 110] on button "Publish 1 job" at bounding box center [384, 113] width 69 height 14
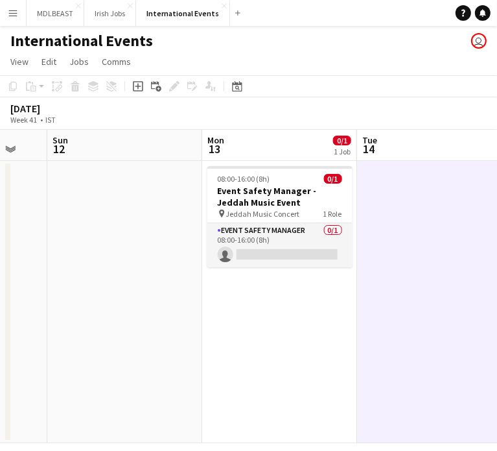
click at [272, 339] on app-date-cell "08:00-16:00 (8h) 0/1 Event Safety Manager - Jeddah Music Event pin Jeddah Music…" at bounding box center [279, 302] width 155 height 282
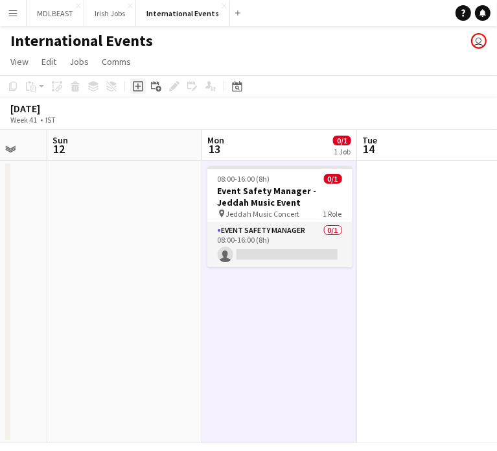
click at [141, 89] on icon "Add job" at bounding box center [138, 86] width 10 height 10
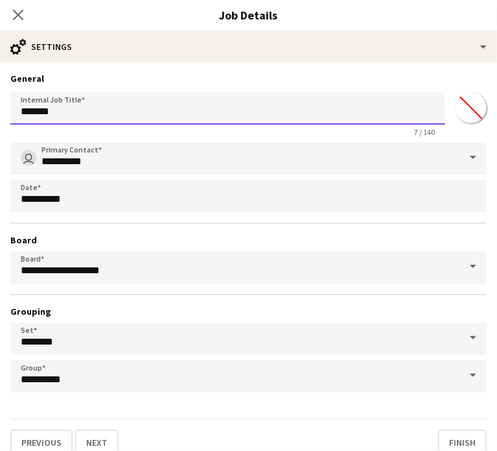
click at [86, 106] on input "*******" at bounding box center [227, 108] width 435 height 32
drag, startPoint x: 59, startPoint y: 115, endPoint x: 8, endPoint y: 111, distance: 51.4
click at [8, 111] on form "**********" at bounding box center [248, 264] width 497 height 383
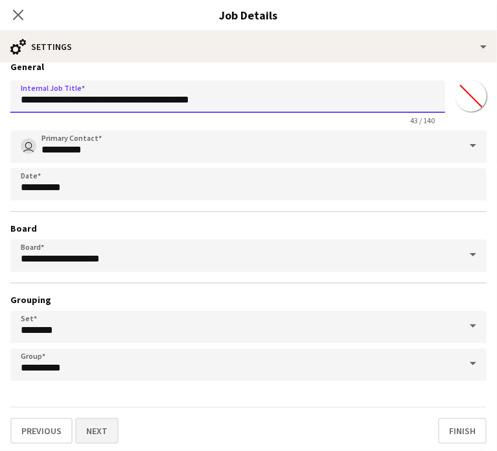
type input "**********"
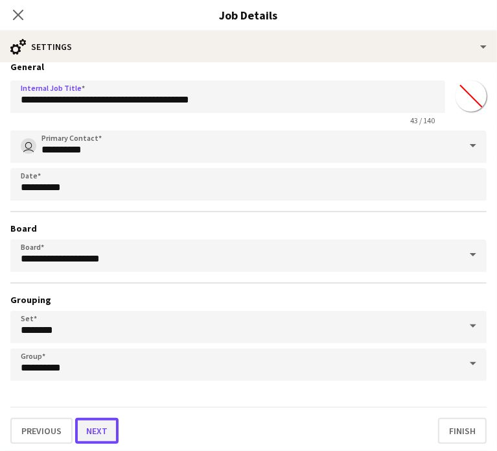
click at [106, 424] on button "Next" at bounding box center [96, 431] width 43 height 26
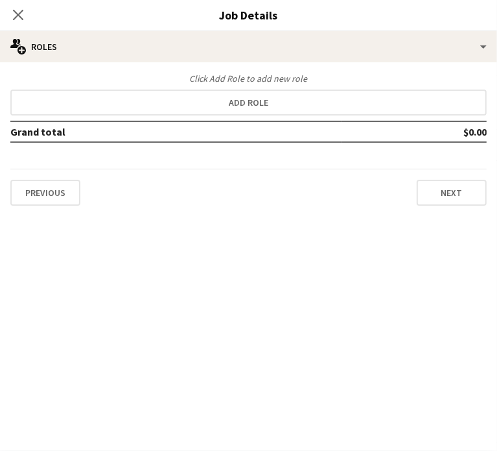
scroll to position [0, 0]
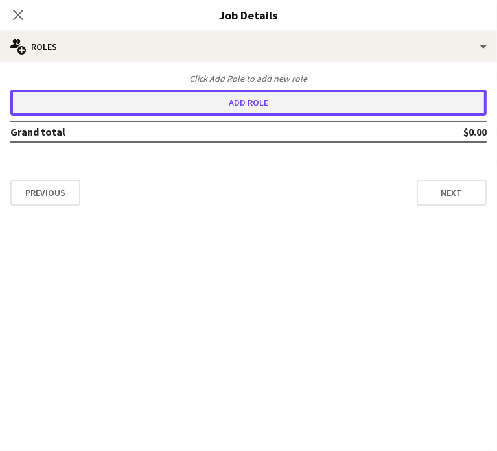
click at [244, 102] on button "Add role" at bounding box center [248, 103] width 477 height 26
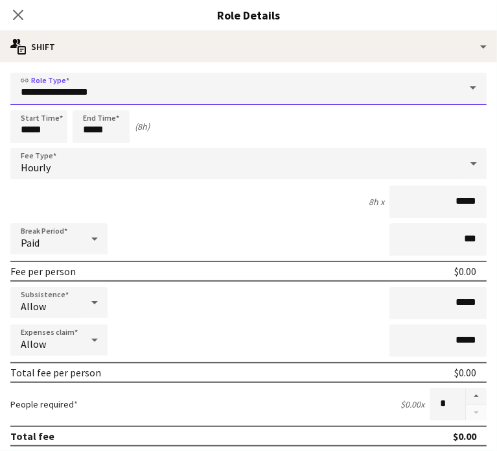
click at [70, 86] on input "**********" at bounding box center [248, 89] width 477 height 32
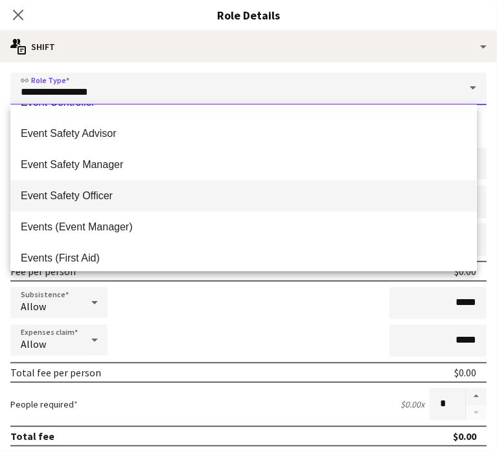
scroll to position [334, 0]
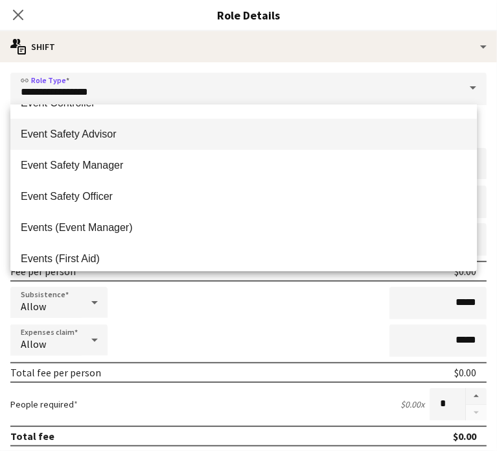
click at [92, 134] on span "Event Safety Advisor" at bounding box center [244, 134] width 446 height 12
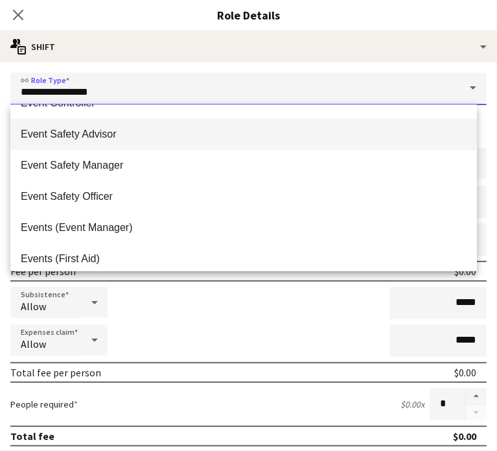
type input "**********"
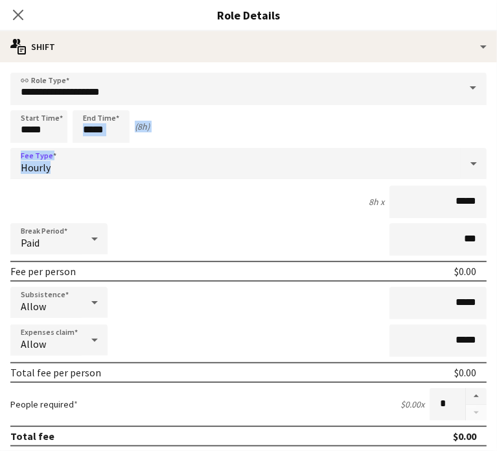
drag, startPoint x: 275, startPoint y: 171, endPoint x: 102, endPoint y: 134, distance: 176.4
click at [102, 134] on form "**********" at bounding box center [248, 435] width 497 height 724
click at [102, 134] on input "*****" at bounding box center [101, 126] width 57 height 32
click at [90, 103] on div at bounding box center [88, 103] width 26 height 13
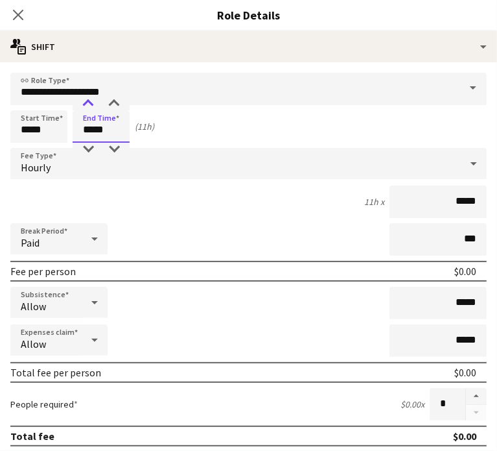
click at [90, 103] on div at bounding box center [88, 103] width 26 height 13
type input "*****"
click at [90, 103] on div at bounding box center [88, 103] width 26 height 13
click at [192, 201] on div "12h x *****" at bounding box center [248, 202] width 477 height 32
click at [90, 168] on div "Hourly" at bounding box center [235, 163] width 451 height 31
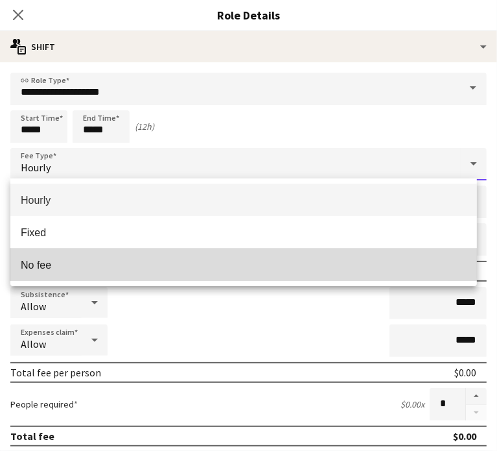
click at [51, 260] on span "No fee" at bounding box center [244, 265] width 446 height 12
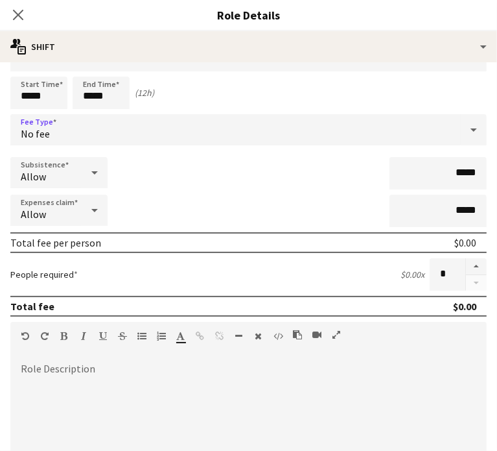
scroll to position [40, 0]
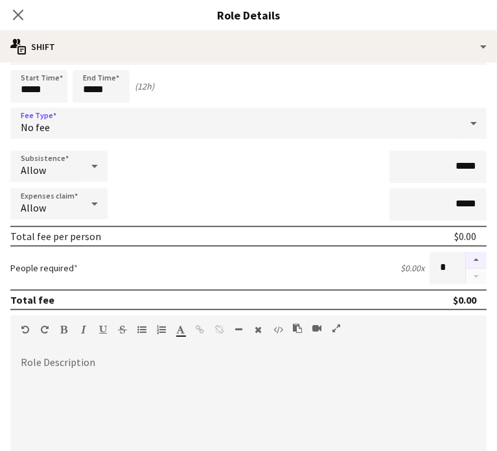
click at [466, 256] on button "button" at bounding box center [476, 260] width 21 height 17
type input "*"
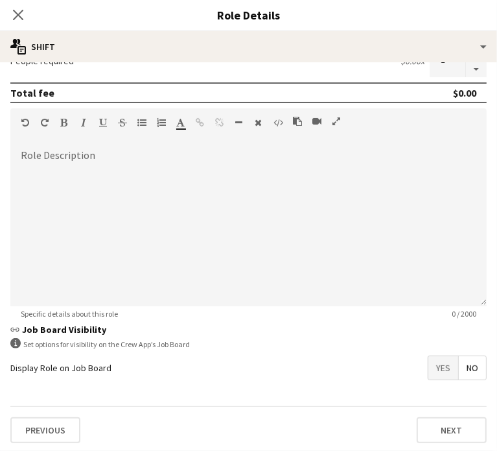
click at [429, 363] on span "Yes" at bounding box center [444, 367] width 30 height 23
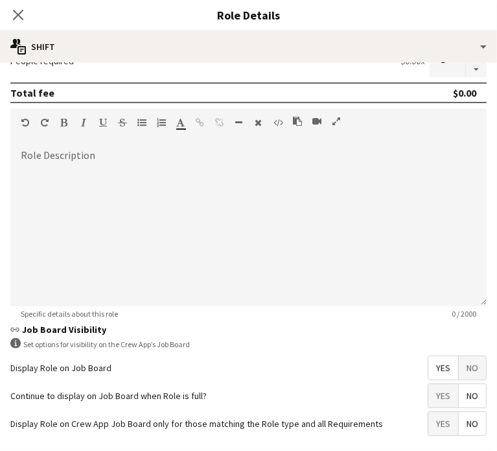
scroll to position [302, 0]
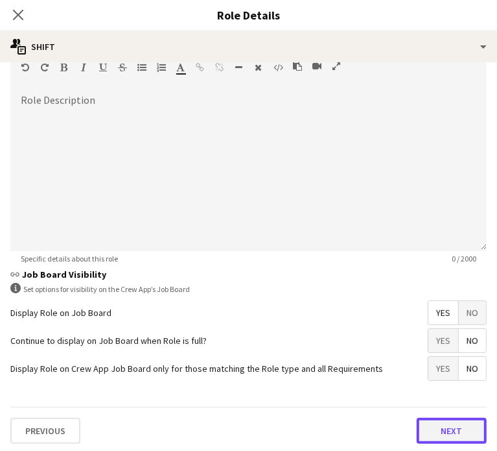
click at [441, 425] on button "Next" at bounding box center [452, 431] width 70 height 26
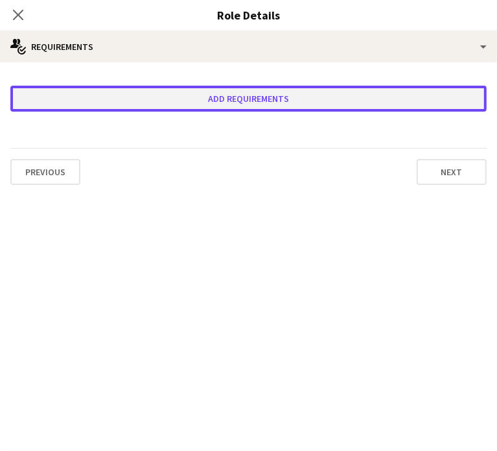
click at [254, 95] on button "Add requirements" at bounding box center [248, 99] width 477 height 26
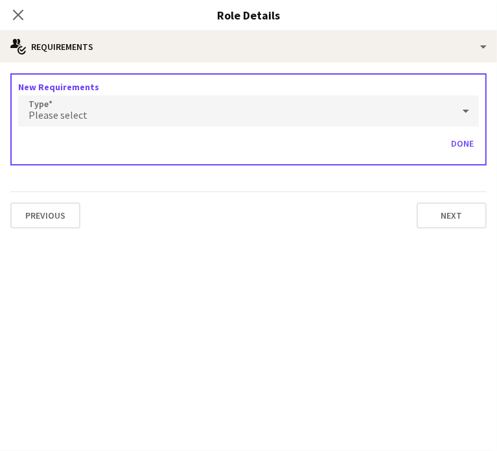
click at [90, 111] on div "Please select" at bounding box center [235, 110] width 435 height 31
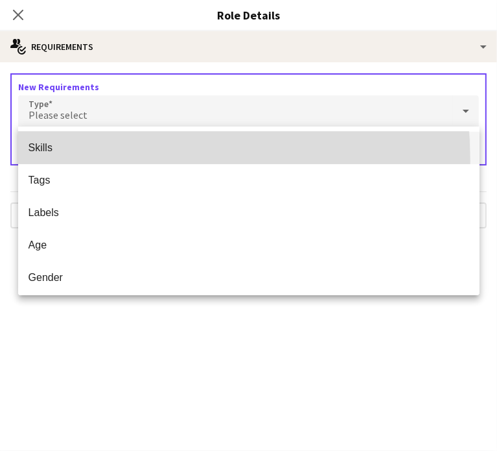
click at [57, 161] on mat-option "Skills" at bounding box center [249, 148] width 462 height 32
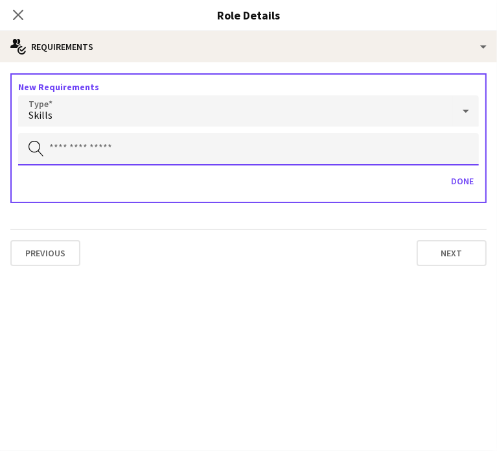
click at [132, 153] on input "text" at bounding box center [248, 149] width 461 height 32
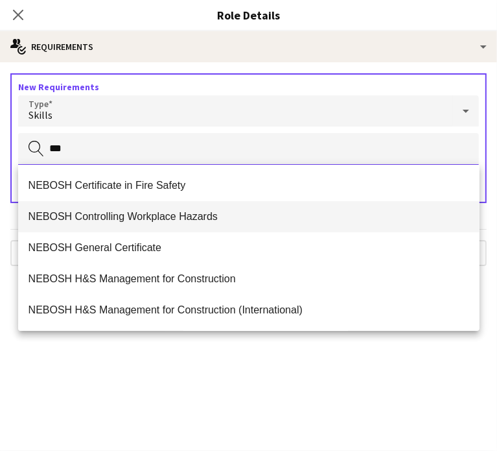
scroll to position [125, 0]
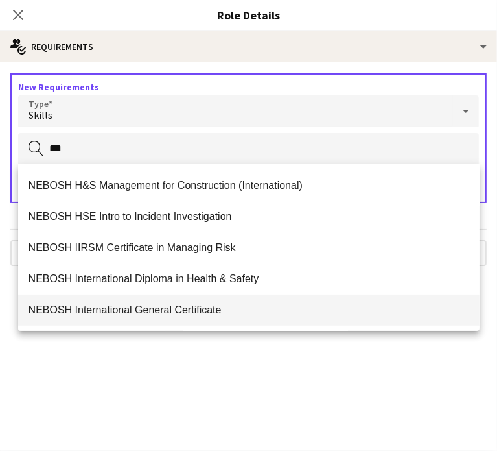
type input "***"
click at [150, 305] on span "NEBOSH International General Certificate" at bounding box center [249, 310] width 441 height 12
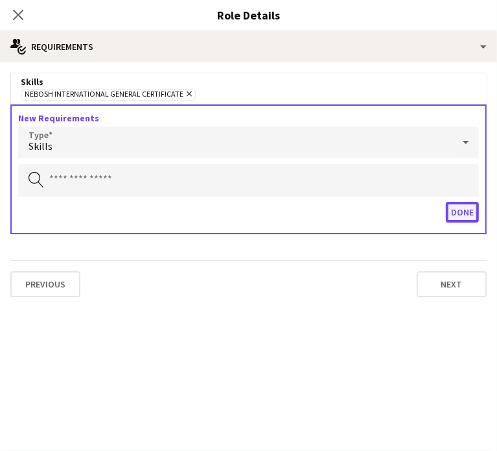
click at [457, 209] on button "Done" at bounding box center [462, 212] width 33 height 21
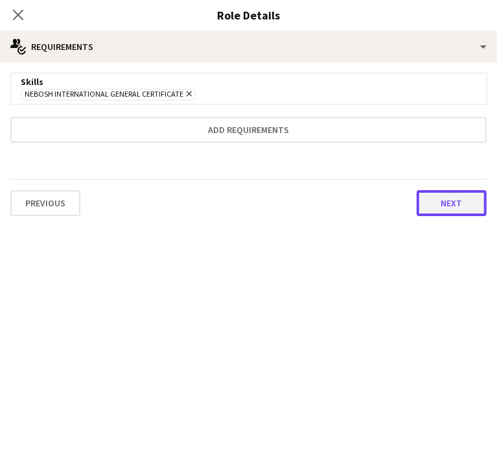
click at [454, 197] on button "Next" at bounding box center [452, 203] width 70 height 26
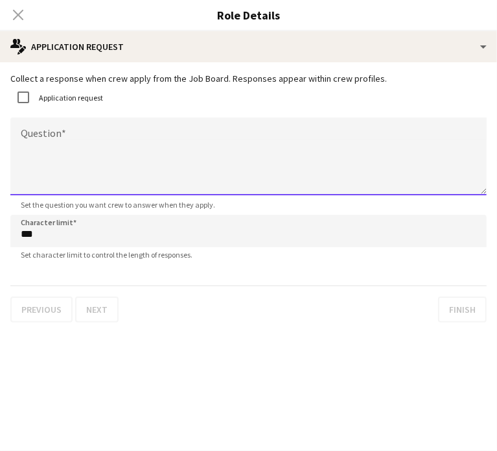
click at [56, 138] on textarea "Question" at bounding box center [248, 156] width 477 height 78
paste textarea "**********"
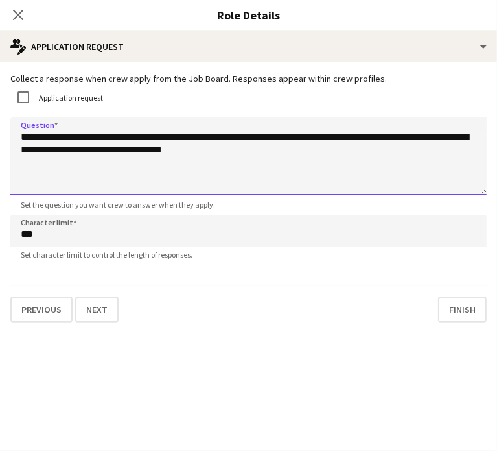
type textarea "**********"
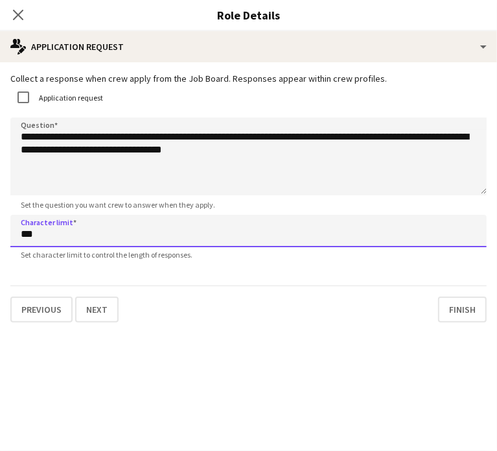
click at [56, 245] on input "***" at bounding box center [248, 231] width 477 height 32
type input "****"
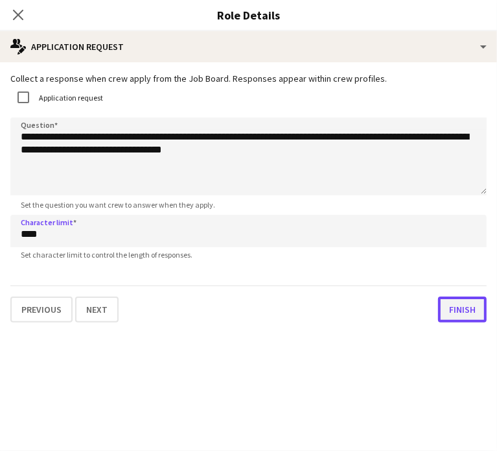
click at [455, 316] on button "Finish" at bounding box center [462, 309] width 49 height 26
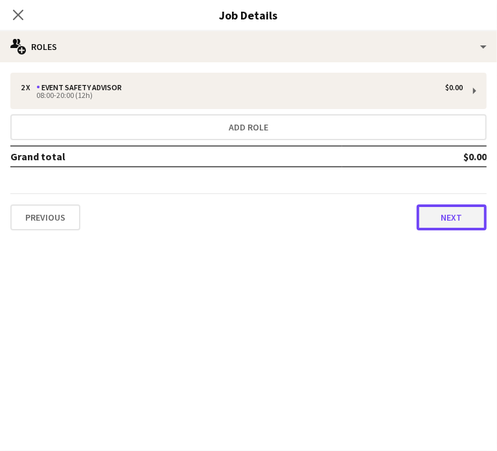
click at [439, 219] on button "Next" at bounding box center [452, 217] width 70 height 26
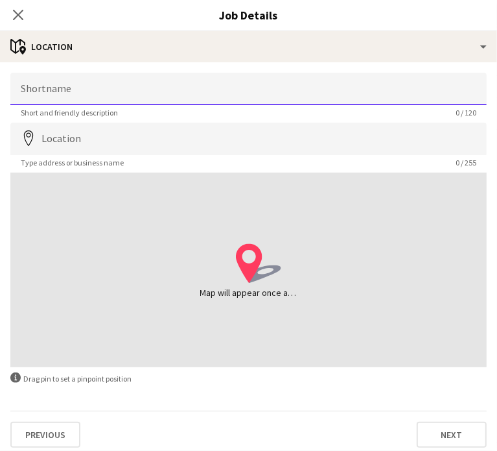
click at [86, 93] on input "Shortname" at bounding box center [248, 89] width 477 height 32
type input "**********"
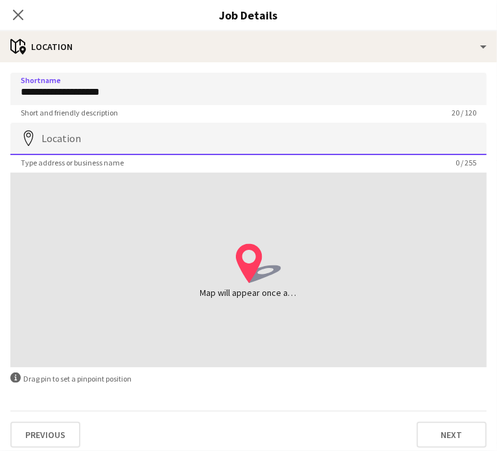
click at [65, 141] on input "Location" at bounding box center [248, 139] width 477 height 32
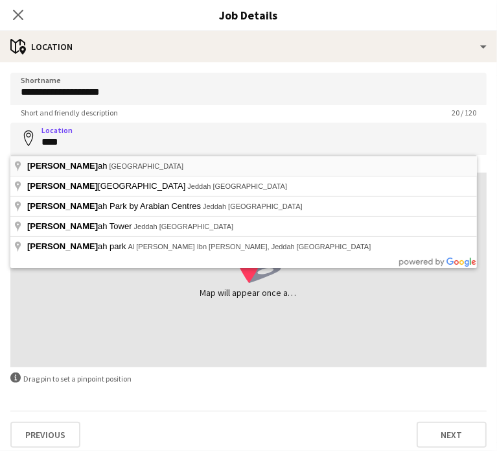
type input "**********"
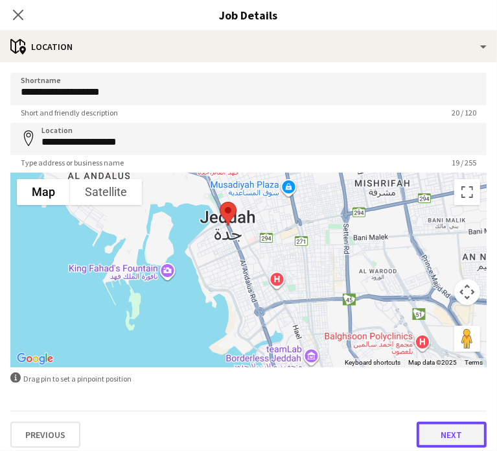
click at [442, 435] on button "Next" at bounding box center [452, 435] width 70 height 26
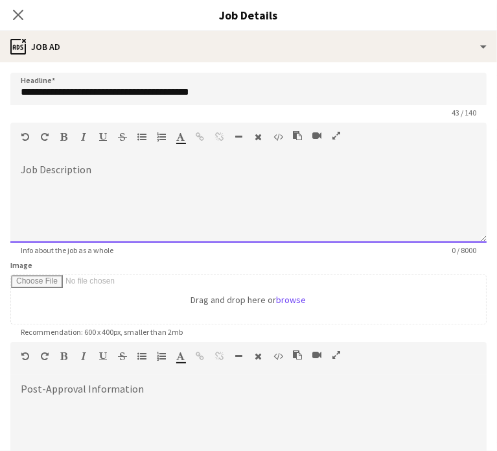
click at [59, 176] on div at bounding box center [248, 204] width 477 height 78
click at [13, 158] on span at bounding box center [20, 165] width 21 height 18
paste div
click at [53, 191] on div at bounding box center [249, 197] width 456 height 13
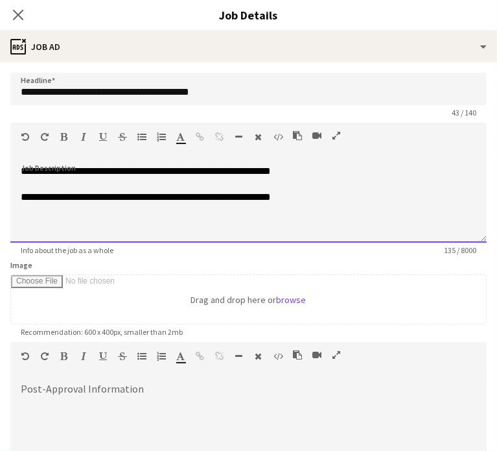
click at [65, 230] on div "**********" at bounding box center [248, 204] width 477 height 78
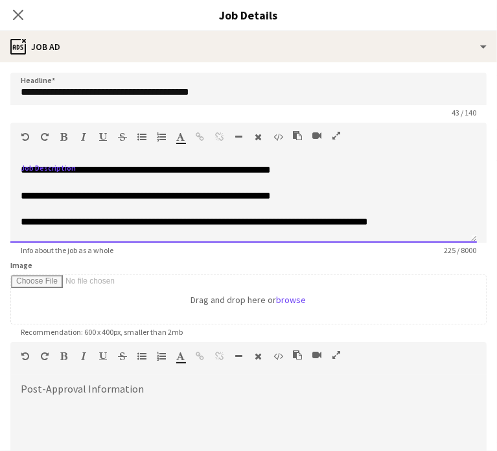
scroll to position [14, 0]
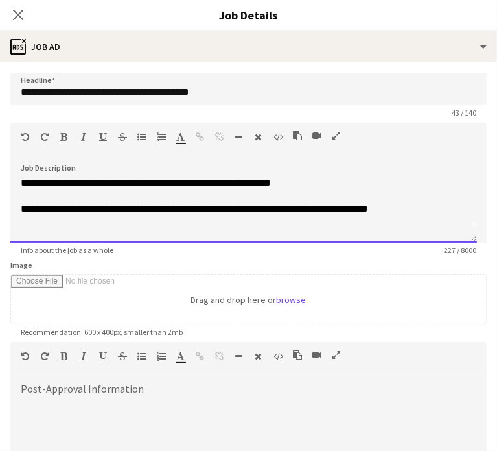
click at [23, 230] on div at bounding box center [244, 234] width 446 height 13
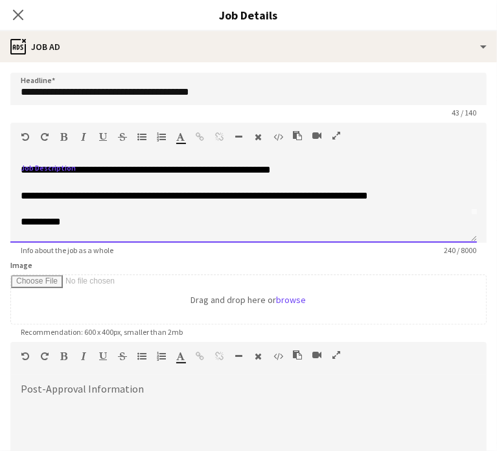
scroll to position [40, 0]
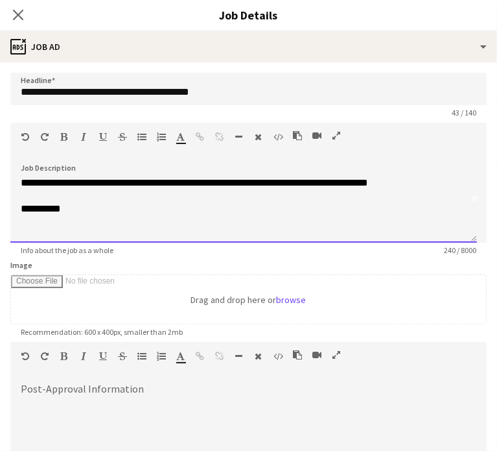
click at [48, 236] on div at bounding box center [244, 234] width 446 height 13
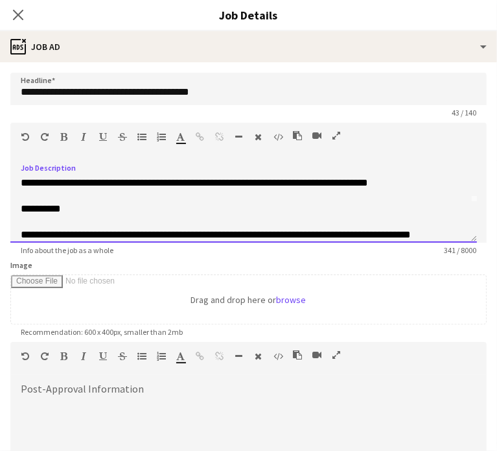
scroll to position [66, 0]
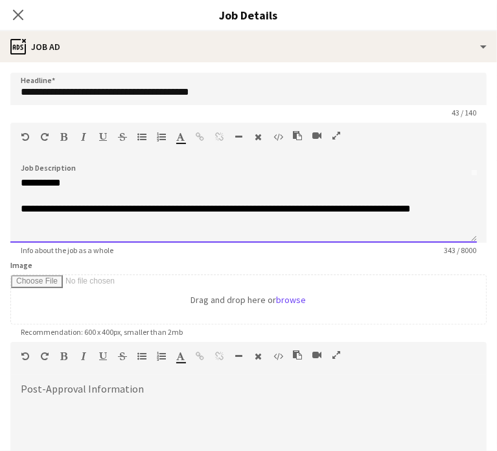
click at [42, 235] on div at bounding box center [244, 234] width 446 height 13
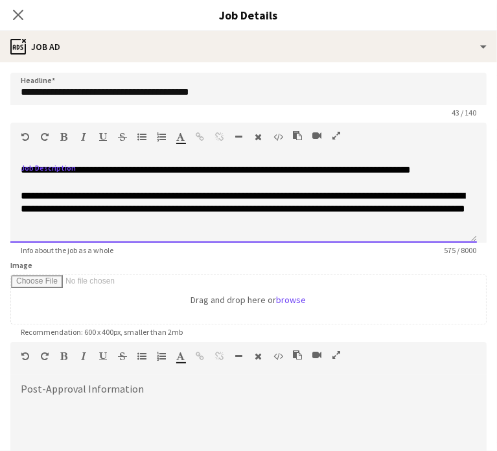
scroll to position [118, 0]
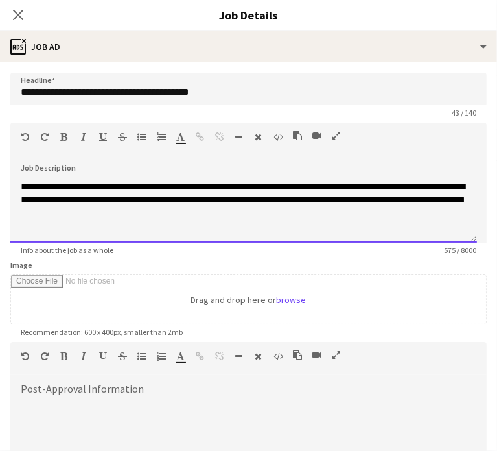
click at [44, 232] on div at bounding box center [244, 225] width 446 height 13
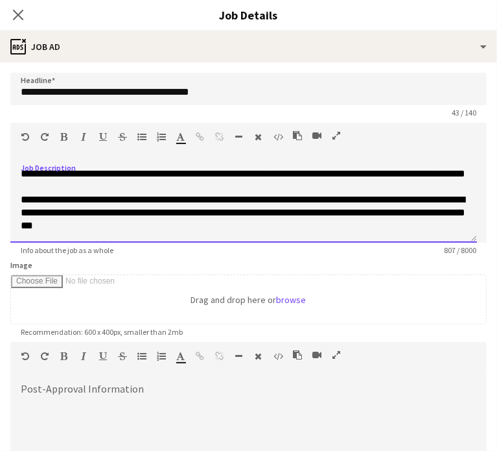
scroll to position [170, 0]
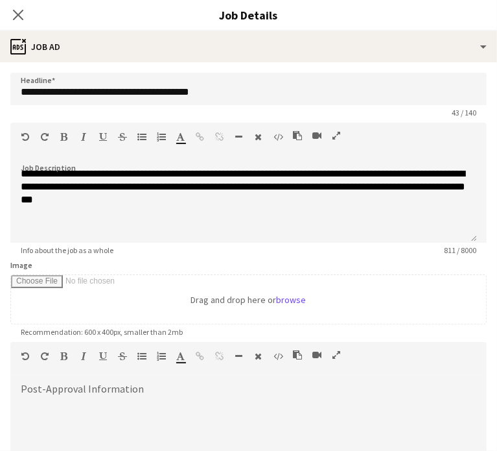
click at [49, 243] on app-form-group "**********" at bounding box center [248, 189] width 477 height 132
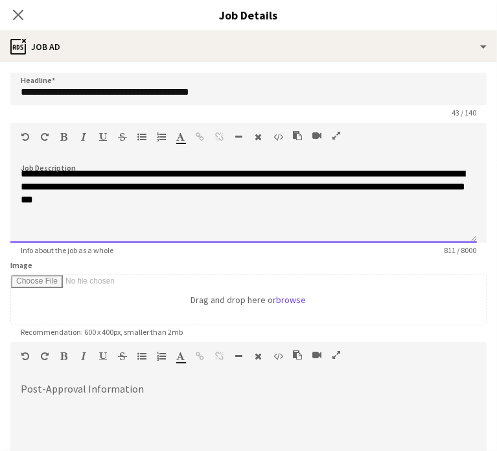
click at [31, 219] on div at bounding box center [244, 212] width 446 height 13
click at [21, 232] on div at bounding box center [244, 225] width 446 height 13
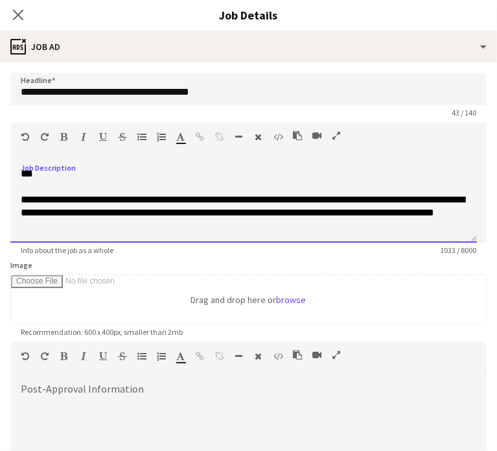
scroll to position [222, 0]
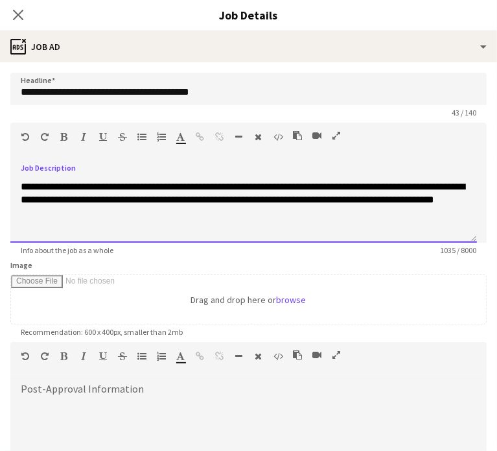
click at [68, 232] on div at bounding box center [244, 225] width 446 height 13
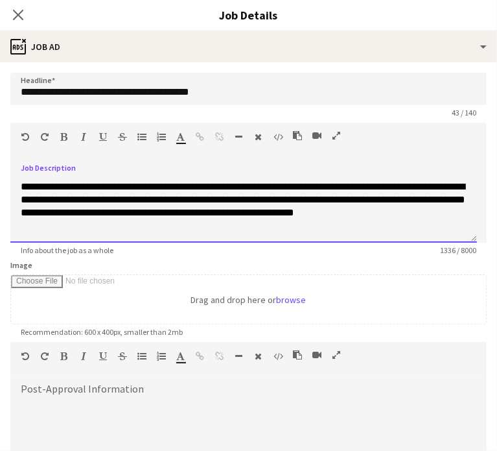
scroll to position [287, 0]
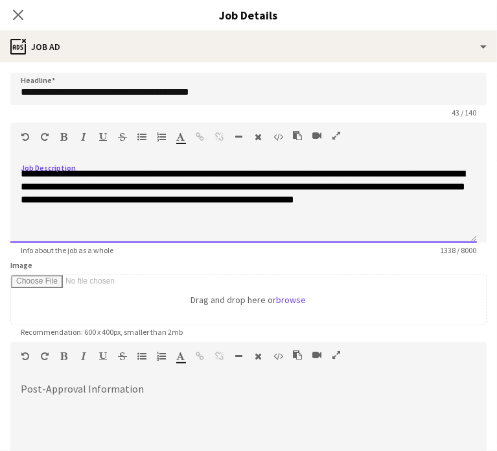
click at [47, 232] on div at bounding box center [244, 225] width 446 height 13
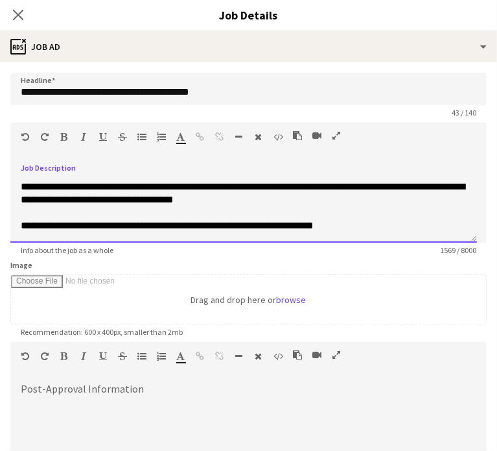
scroll to position [352, 0]
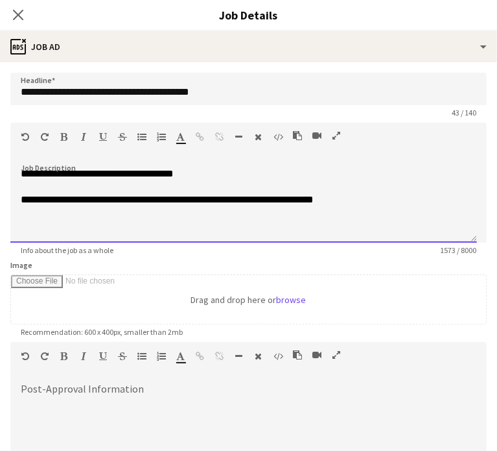
click at [34, 232] on div at bounding box center [244, 225] width 446 height 13
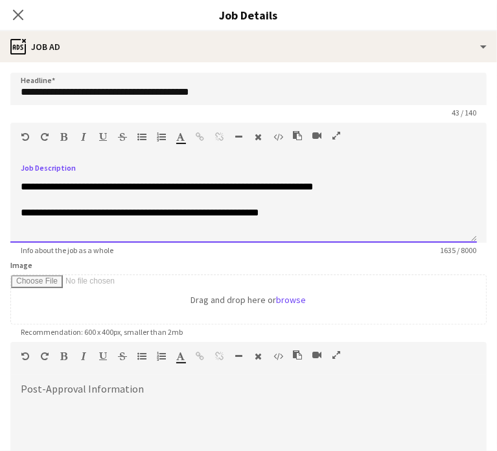
scroll to position [377, 0]
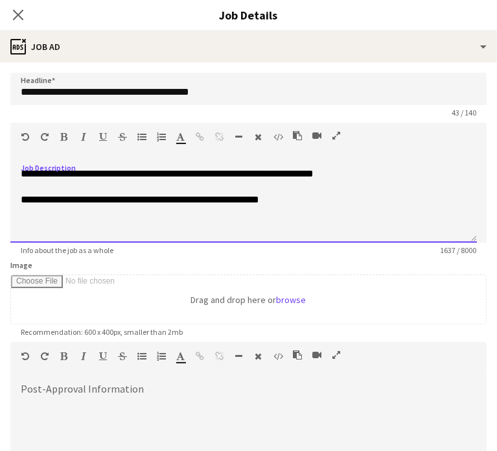
click at [67, 231] on div at bounding box center [244, 225] width 446 height 13
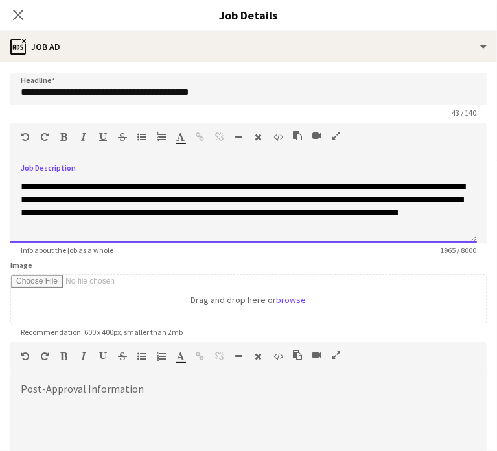
scroll to position [442, 0]
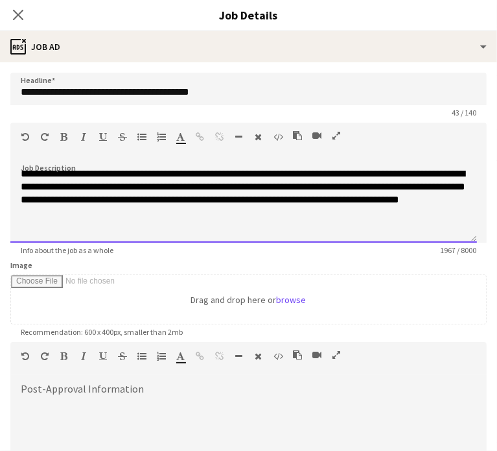
click at [74, 232] on div at bounding box center [244, 225] width 446 height 13
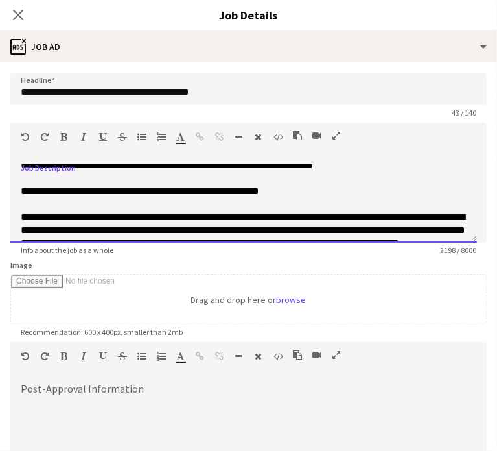
scroll to position [359, 0]
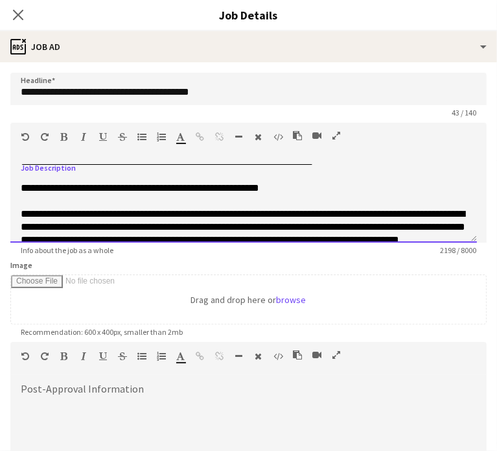
click at [18, 194] on div "**********" at bounding box center [243, 204] width 467 height 78
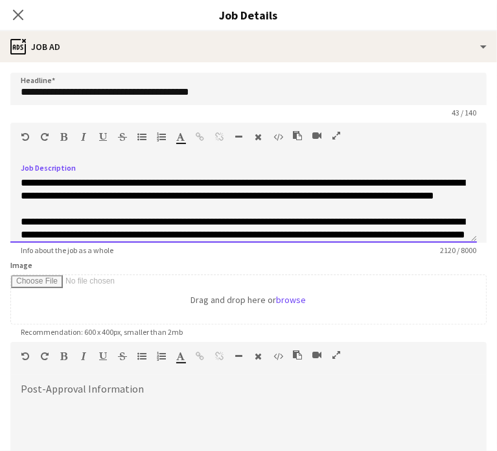
scroll to position [208, 0]
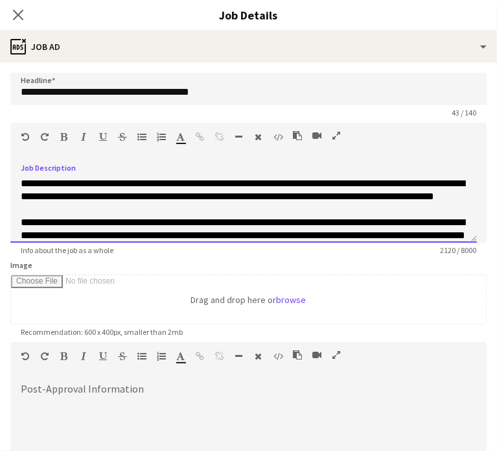
click at [150, 203] on div "**********" at bounding box center [244, 190] width 446 height 26
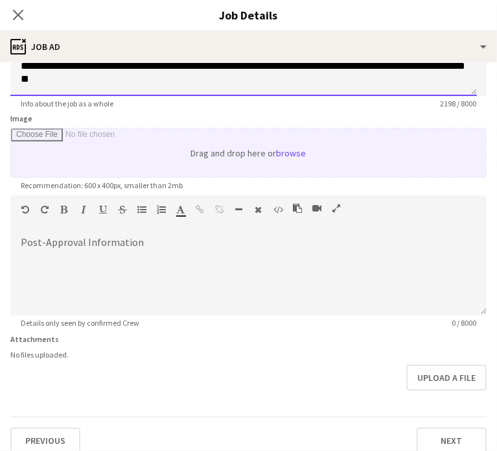
scroll to position [147, 0]
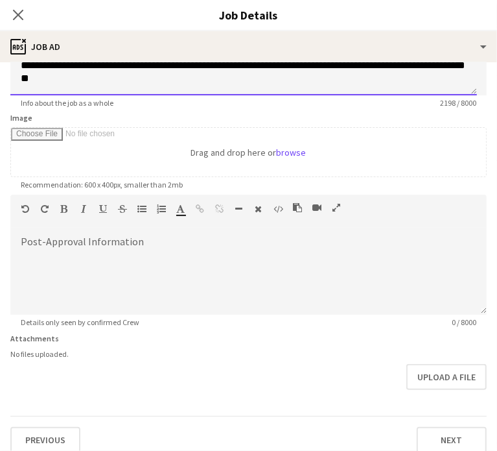
click at [202, 84] on div "**********" at bounding box center [243, 57] width 467 height 78
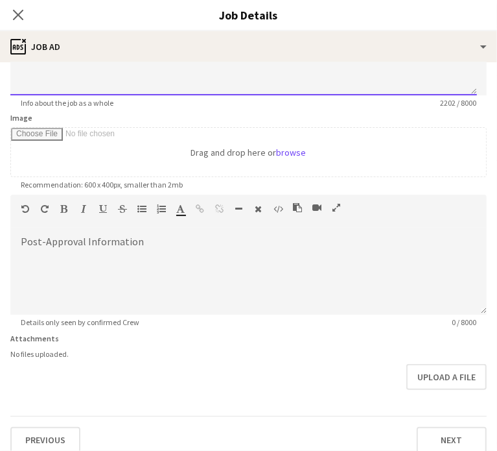
scroll to position [494, 0]
click at [36, 85] on div at bounding box center [244, 78] width 446 height 13
click at [30, 85] on div at bounding box center [244, 78] width 446 height 13
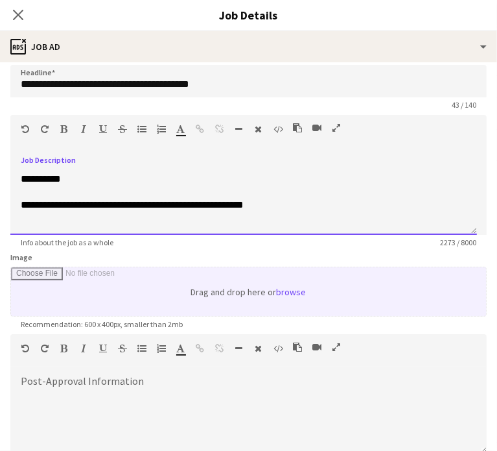
scroll to position [546, 0]
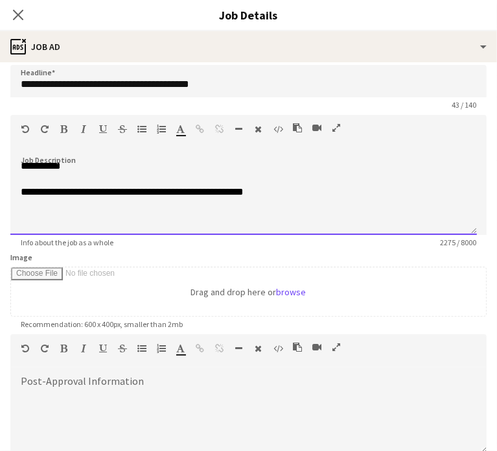
click at [50, 219] on div at bounding box center [244, 217] width 446 height 13
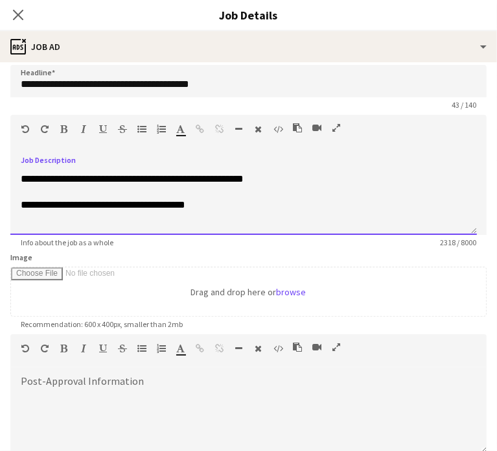
scroll to position [572, 0]
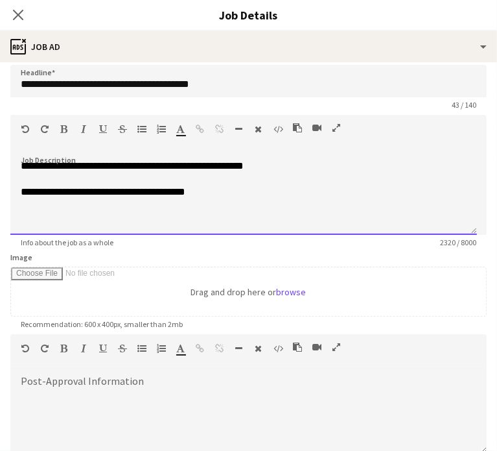
click at [23, 224] on div at bounding box center [244, 217] width 446 height 13
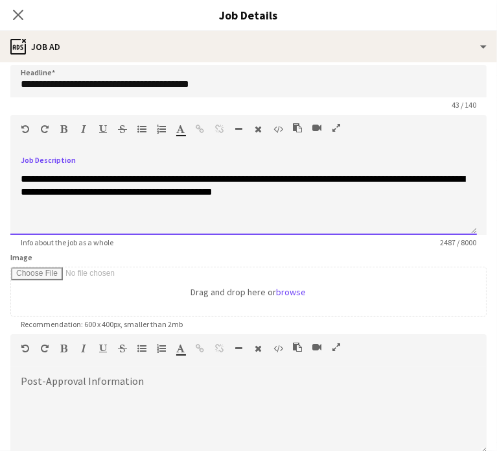
scroll to position [611, 0]
click at [39, 224] on div at bounding box center [244, 217] width 446 height 13
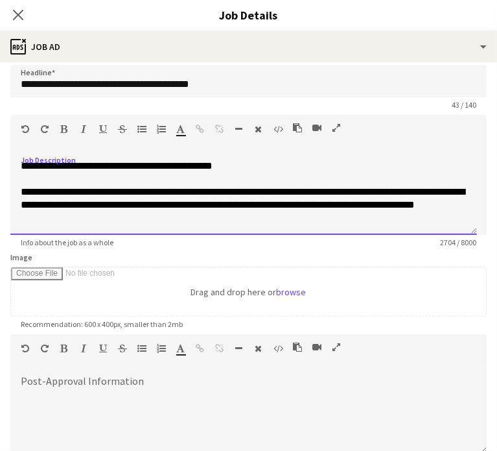
scroll to position [663, 0]
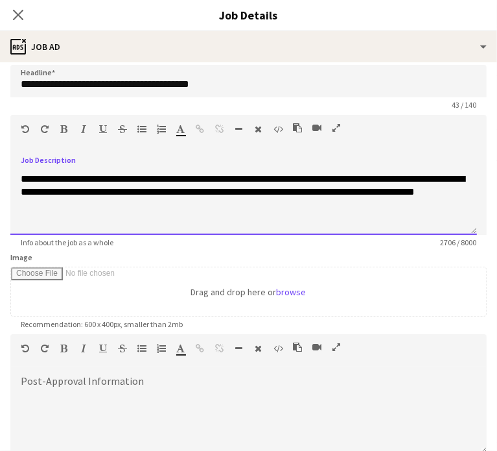
click at [45, 211] on div at bounding box center [244, 204] width 446 height 13
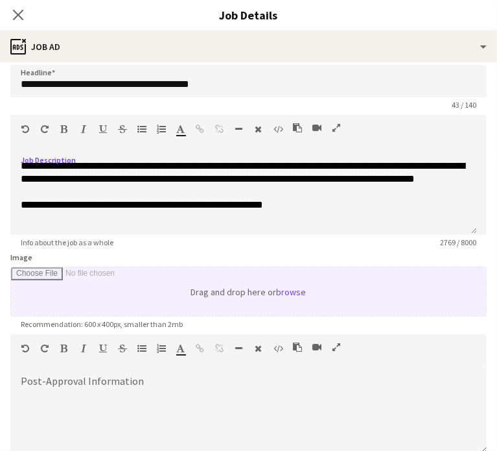
click at [282, 293] on input "Image" at bounding box center [248, 291] width 475 height 49
type input "**********"
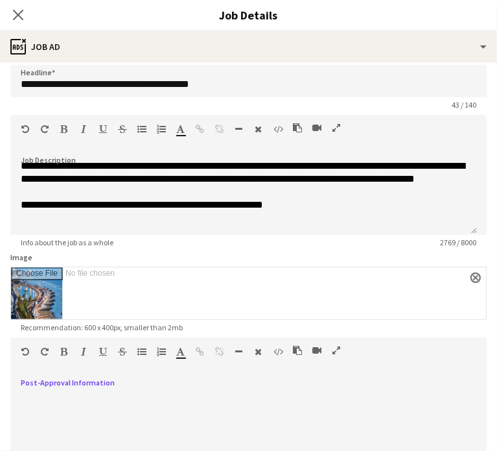
click at [97, 399] on div at bounding box center [248, 418] width 477 height 78
click at [21, 383] on span at bounding box center [20, 379] width 21 height 18
paste div
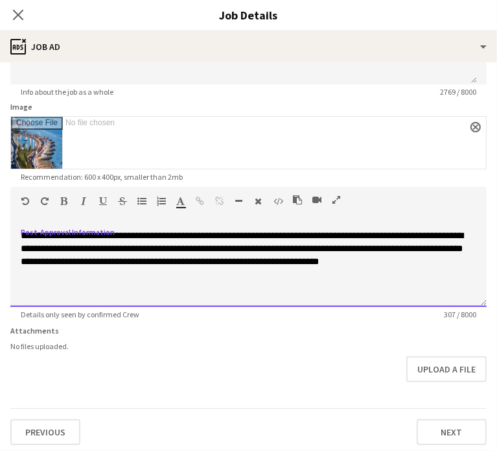
scroll to position [160, 0]
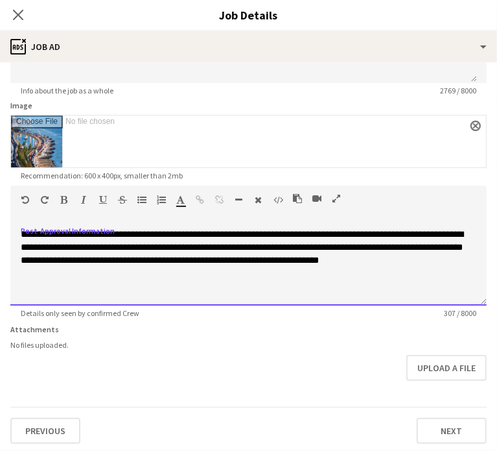
click at [95, 234] on span "**********" at bounding box center [242, 247] width 443 height 35
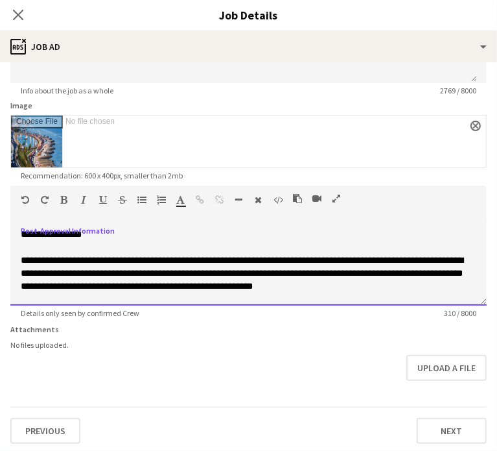
click at [298, 260] on span "**********" at bounding box center [242, 273] width 443 height 35
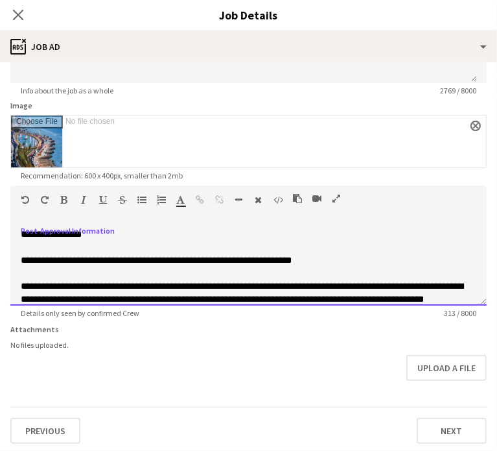
scroll to position [26, 0]
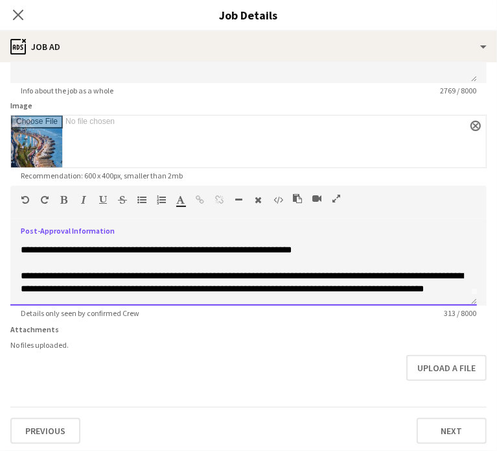
click at [126, 275] on span "**********" at bounding box center [242, 282] width 443 height 22
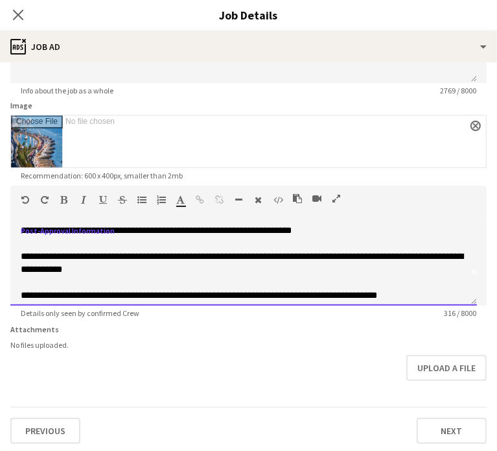
scroll to position [40, 0]
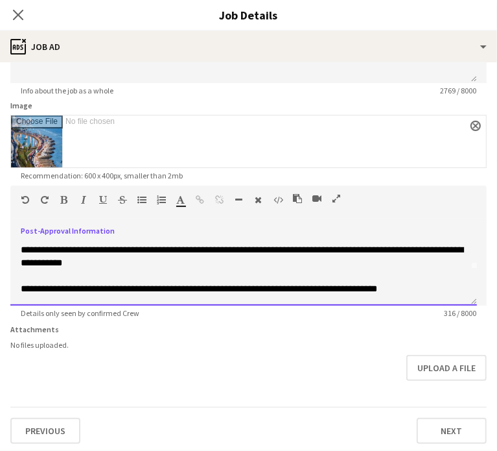
click at [373, 287] on span "**********" at bounding box center [199, 288] width 357 height 9
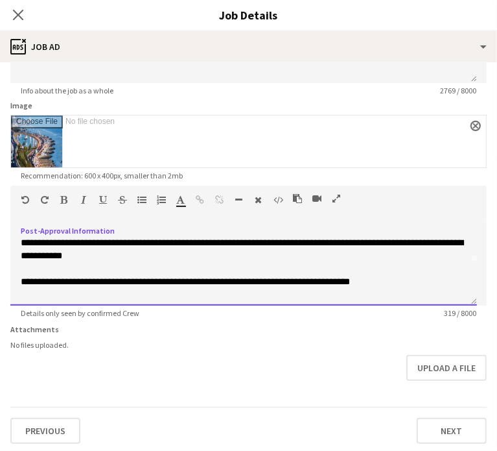
scroll to position [57, 0]
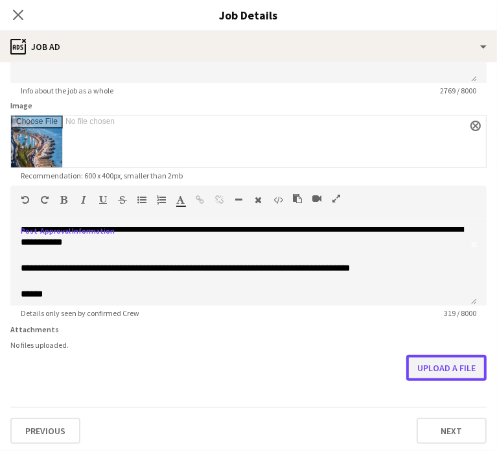
click at [446, 370] on button "Upload a file" at bounding box center [447, 368] width 80 height 26
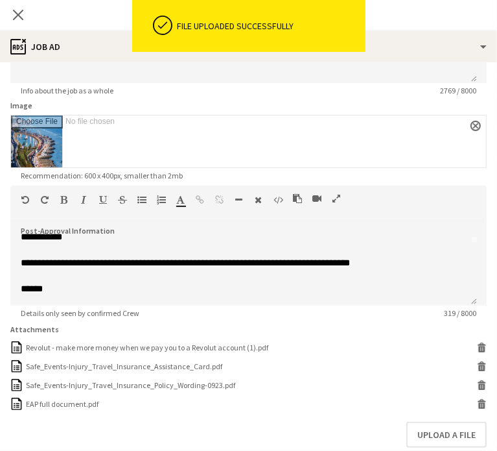
scroll to position [228, 0]
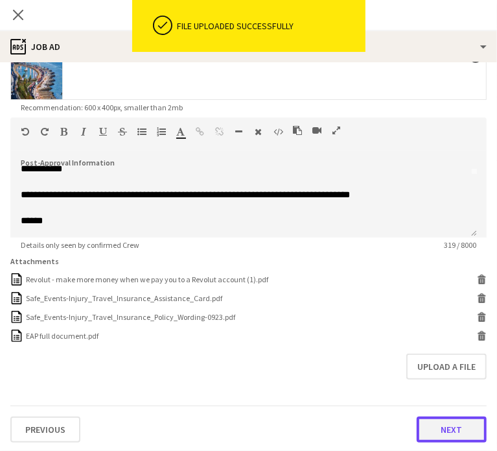
click at [426, 435] on button "Next" at bounding box center [452, 429] width 70 height 26
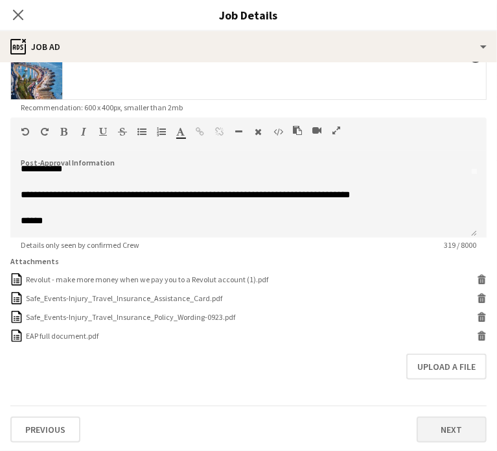
scroll to position [0, 0]
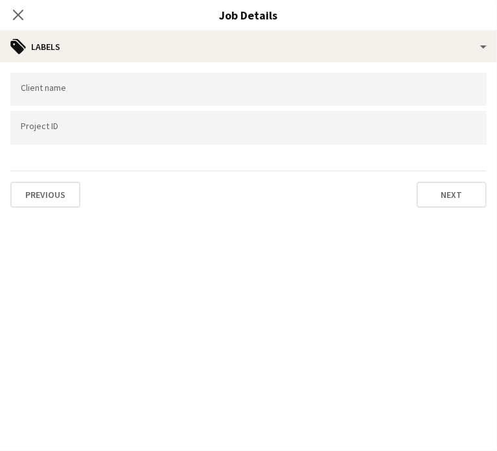
click at [42, 131] on input "Type to search project ID labels..." at bounding box center [249, 128] width 456 height 12
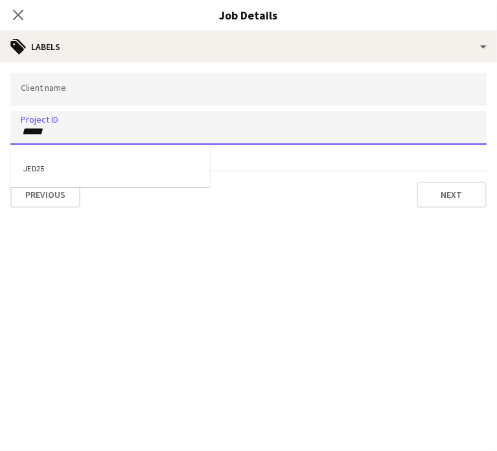
type input "*****"
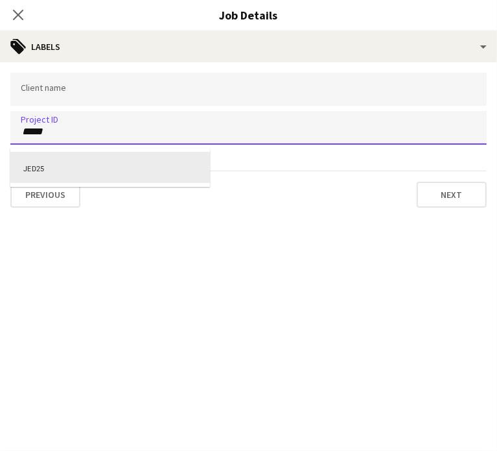
click at [42, 165] on div "JED25" at bounding box center [110, 167] width 200 height 31
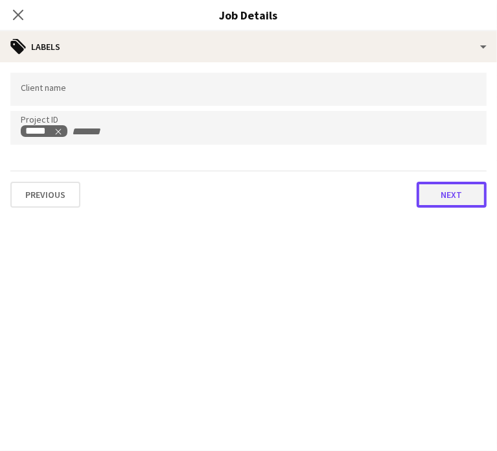
click at [453, 189] on button "Next" at bounding box center [452, 195] width 70 height 26
type input "*******"
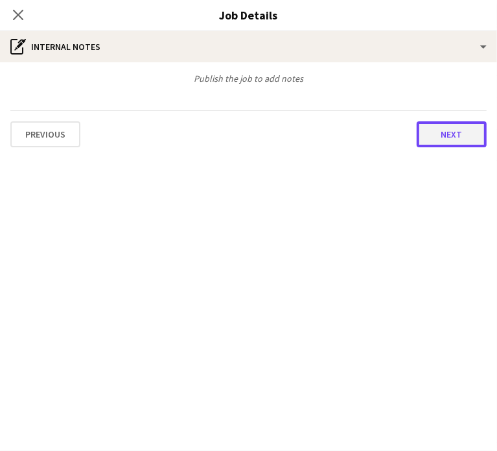
click at [453, 138] on button "Next" at bounding box center [452, 134] width 70 height 26
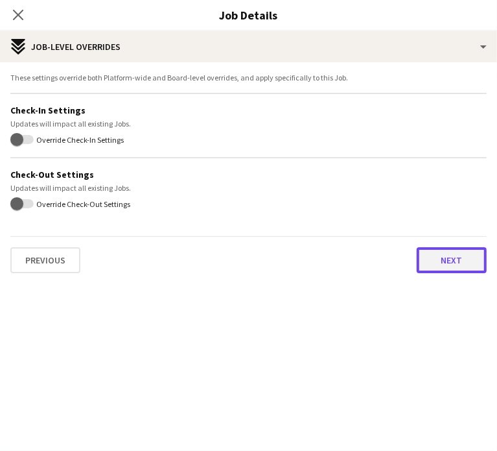
click at [417, 257] on button "Next" at bounding box center [452, 260] width 70 height 26
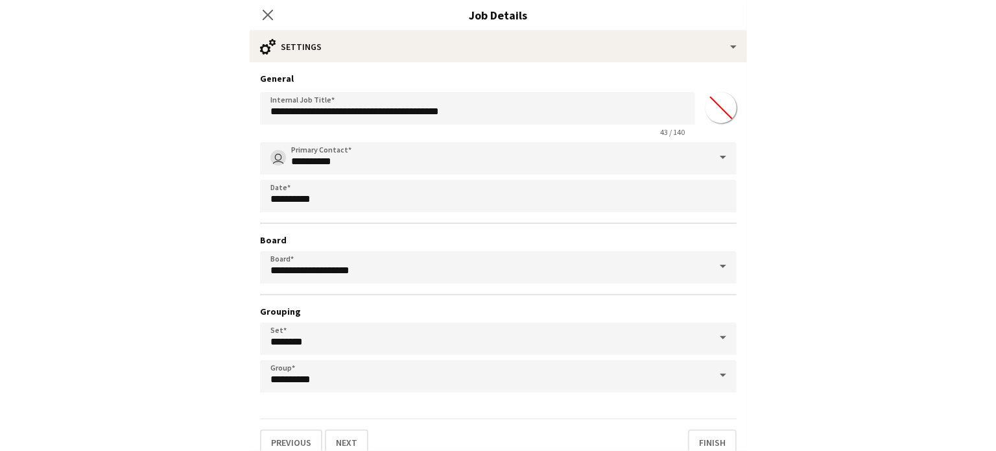
scroll to position [12, 0]
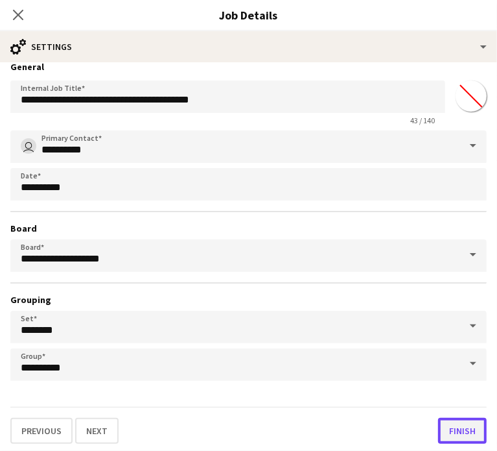
click at [460, 435] on button "Finish" at bounding box center [462, 431] width 49 height 26
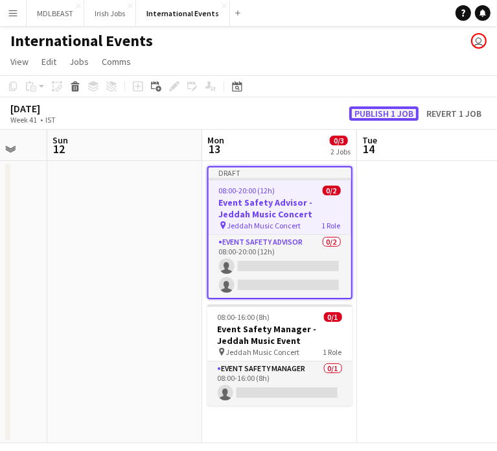
click at [387, 112] on button "Publish 1 job" at bounding box center [384, 113] width 69 height 14
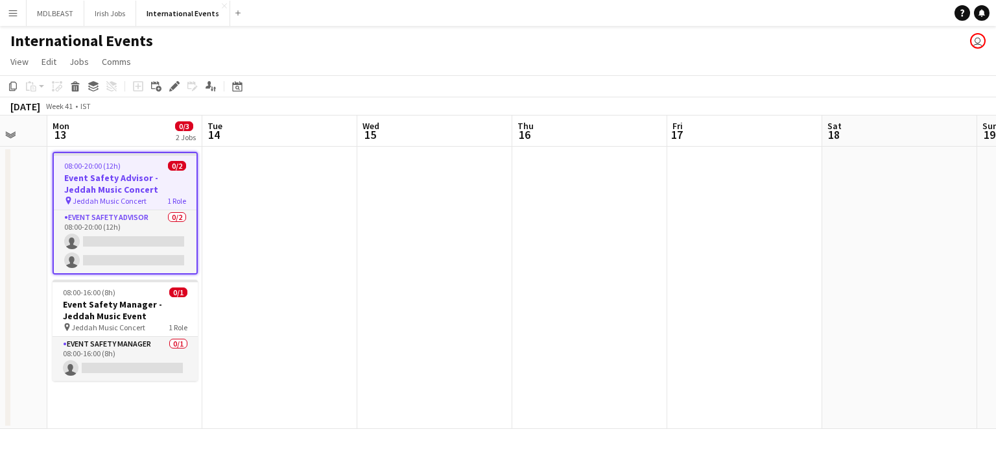
click at [280, 227] on app-date-cell at bounding box center [279, 288] width 155 height 282
